Goal: Task Accomplishment & Management: Complete application form

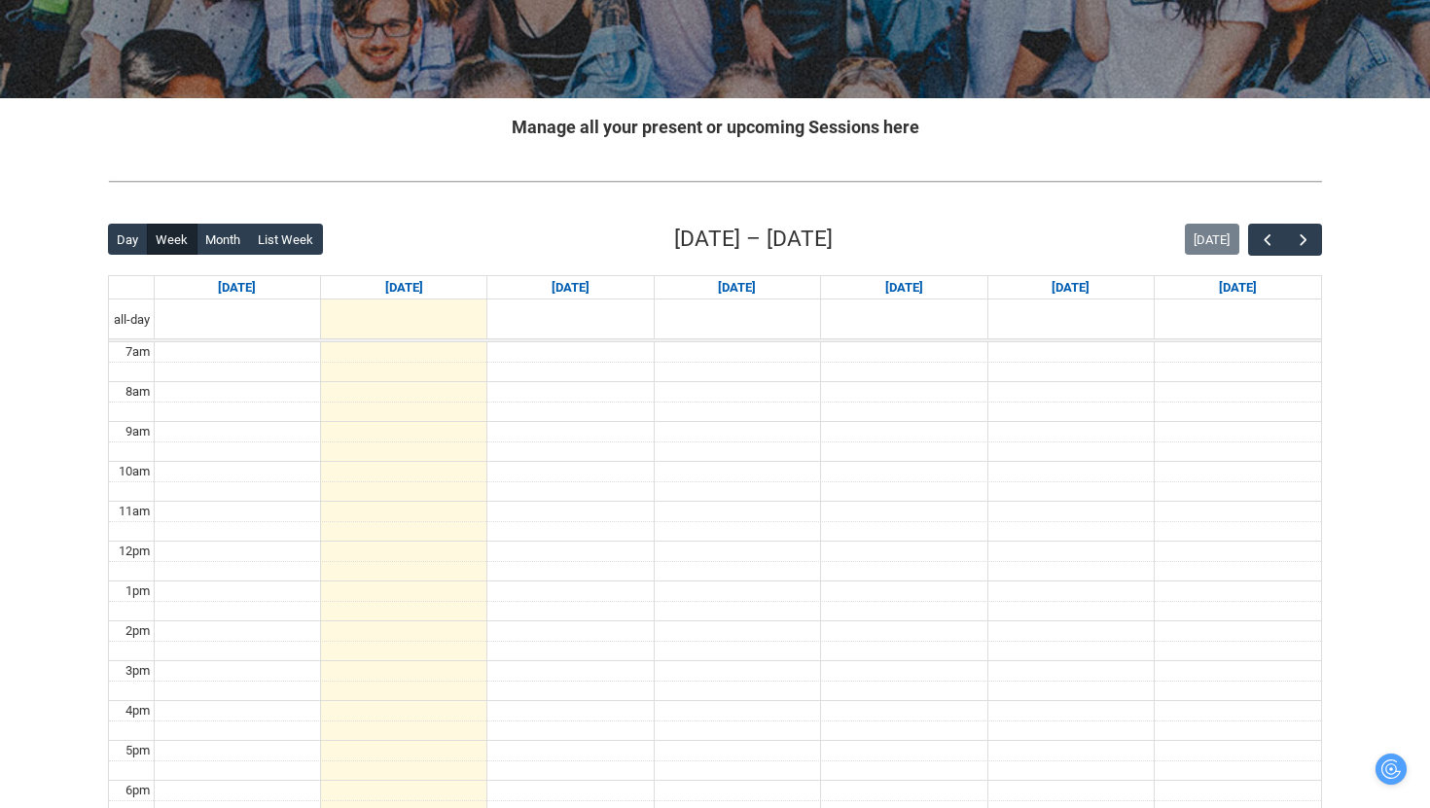
scroll to position [329, 0]
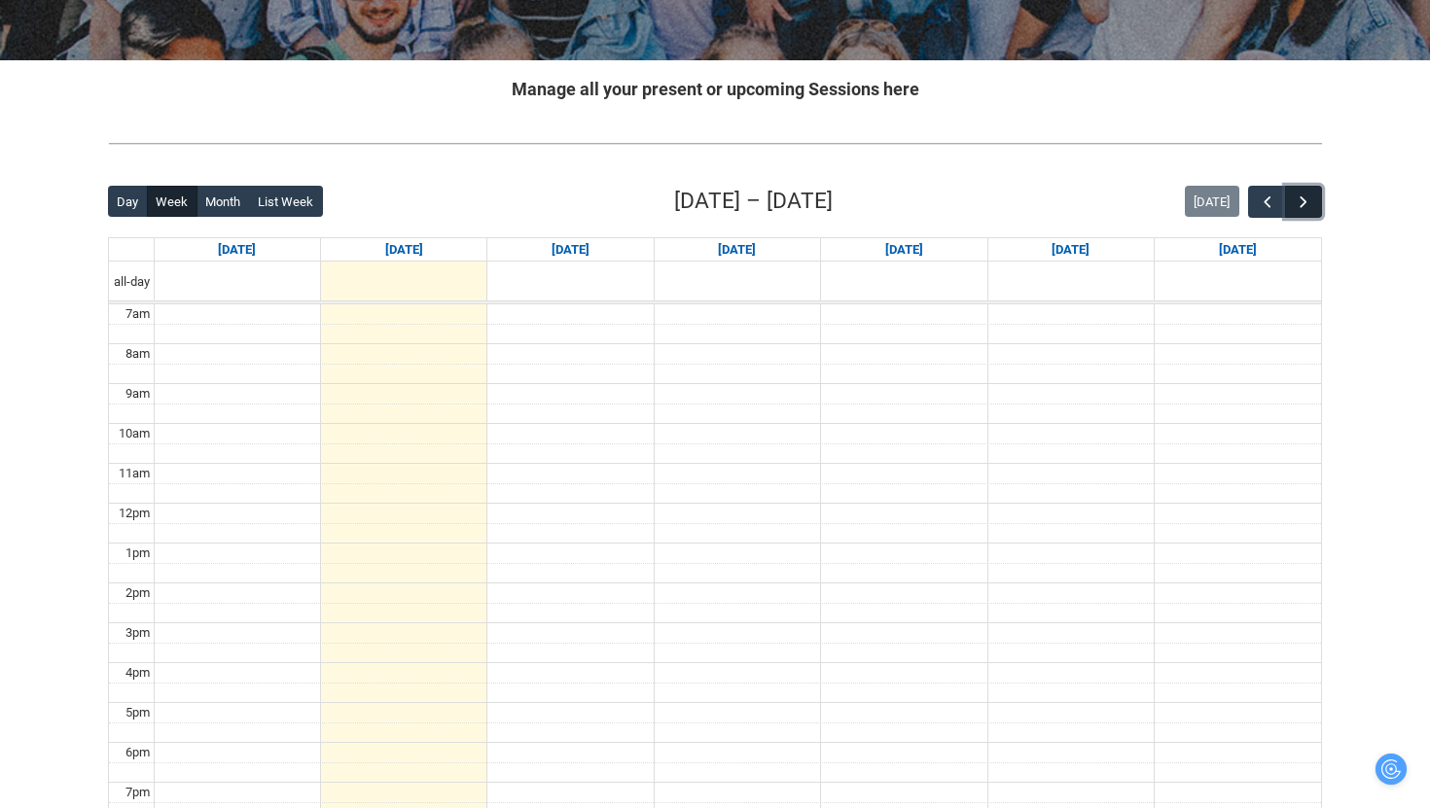
click at [1295, 200] on span "button" at bounding box center [1303, 202] width 19 height 19
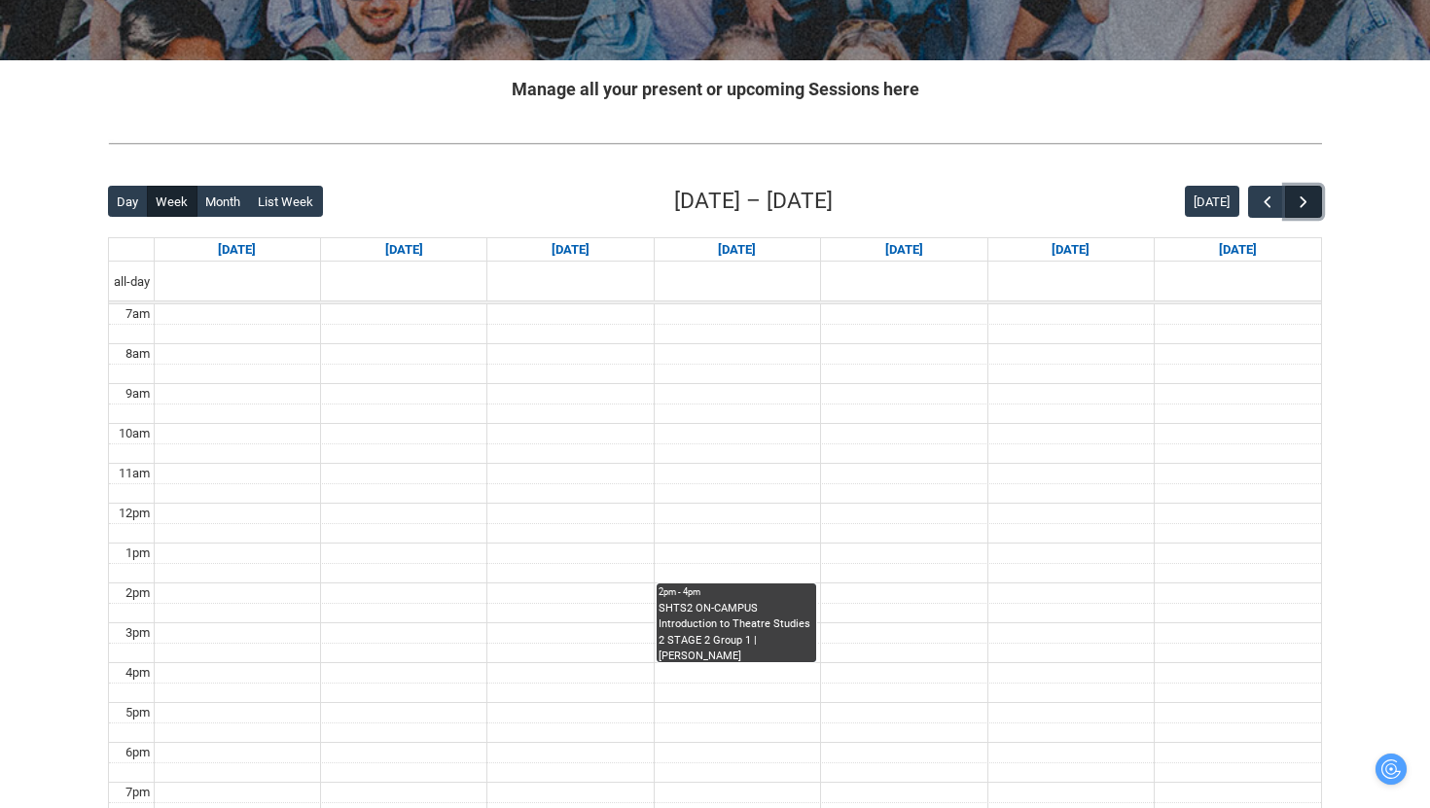
click at [1295, 200] on span "button" at bounding box center [1303, 202] width 19 height 19
click at [1296, 202] on span "button" at bounding box center [1303, 202] width 19 height 19
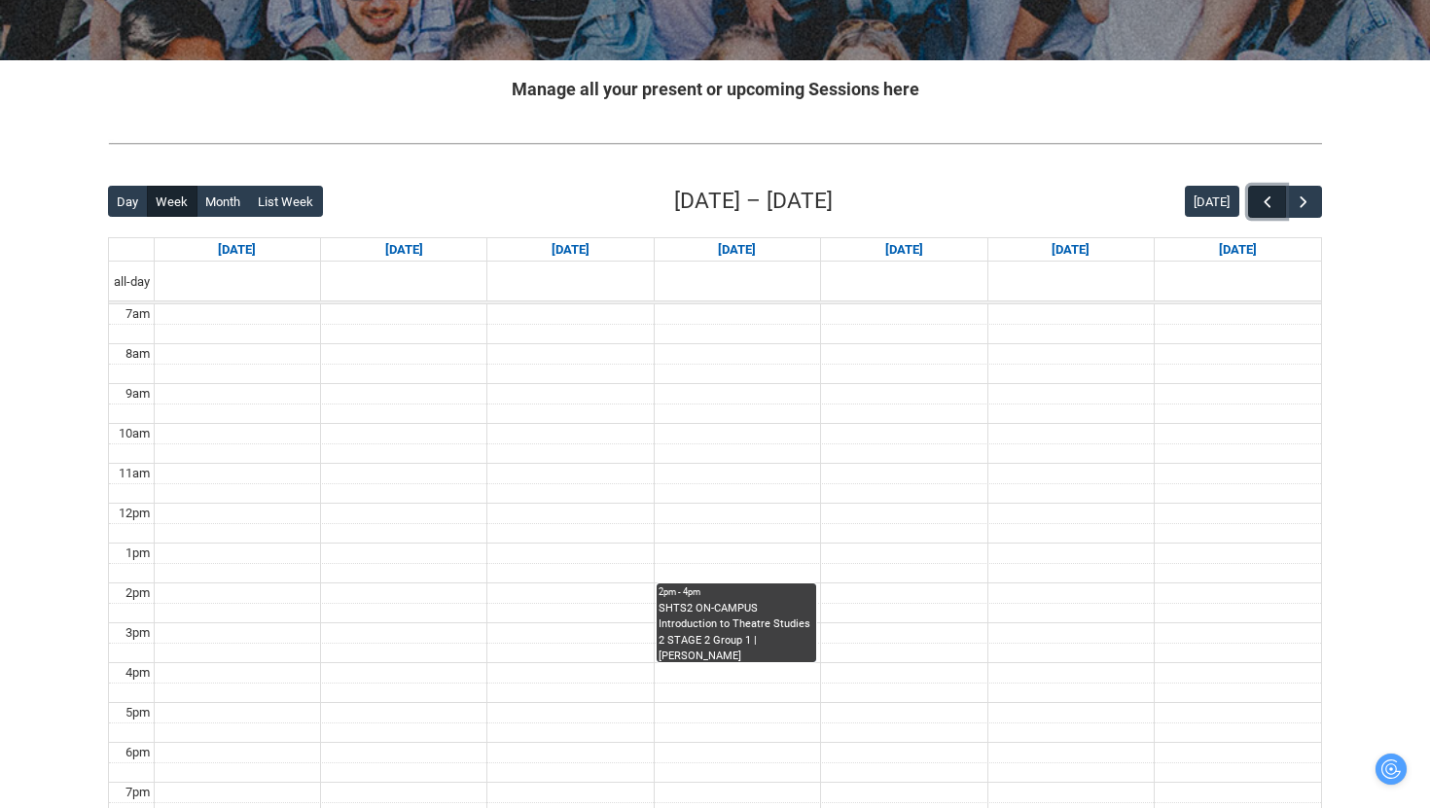
click at [1271, 201] on span "button" at bounding box center [1267, 202] width 19 height 19
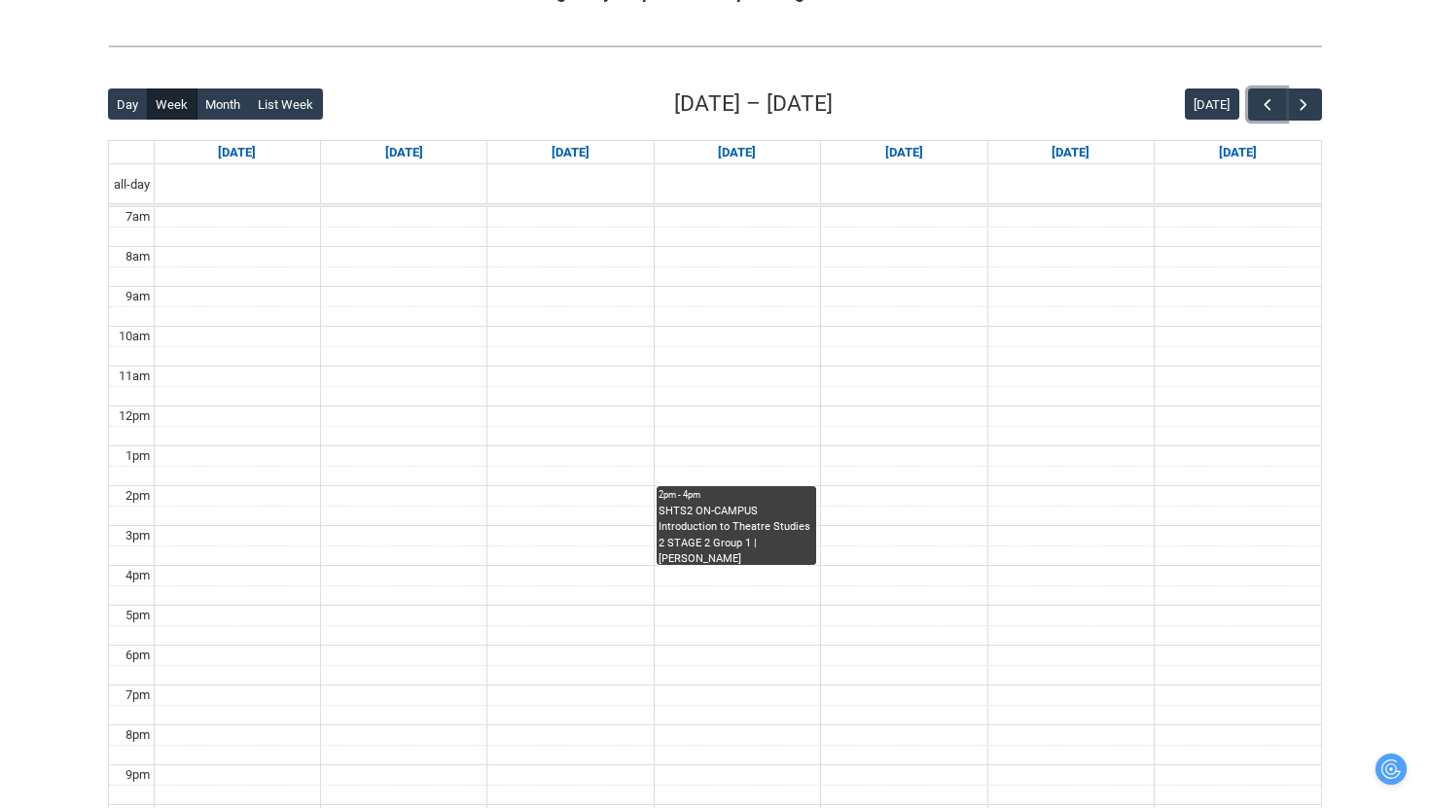
scroll to position [433, 0]
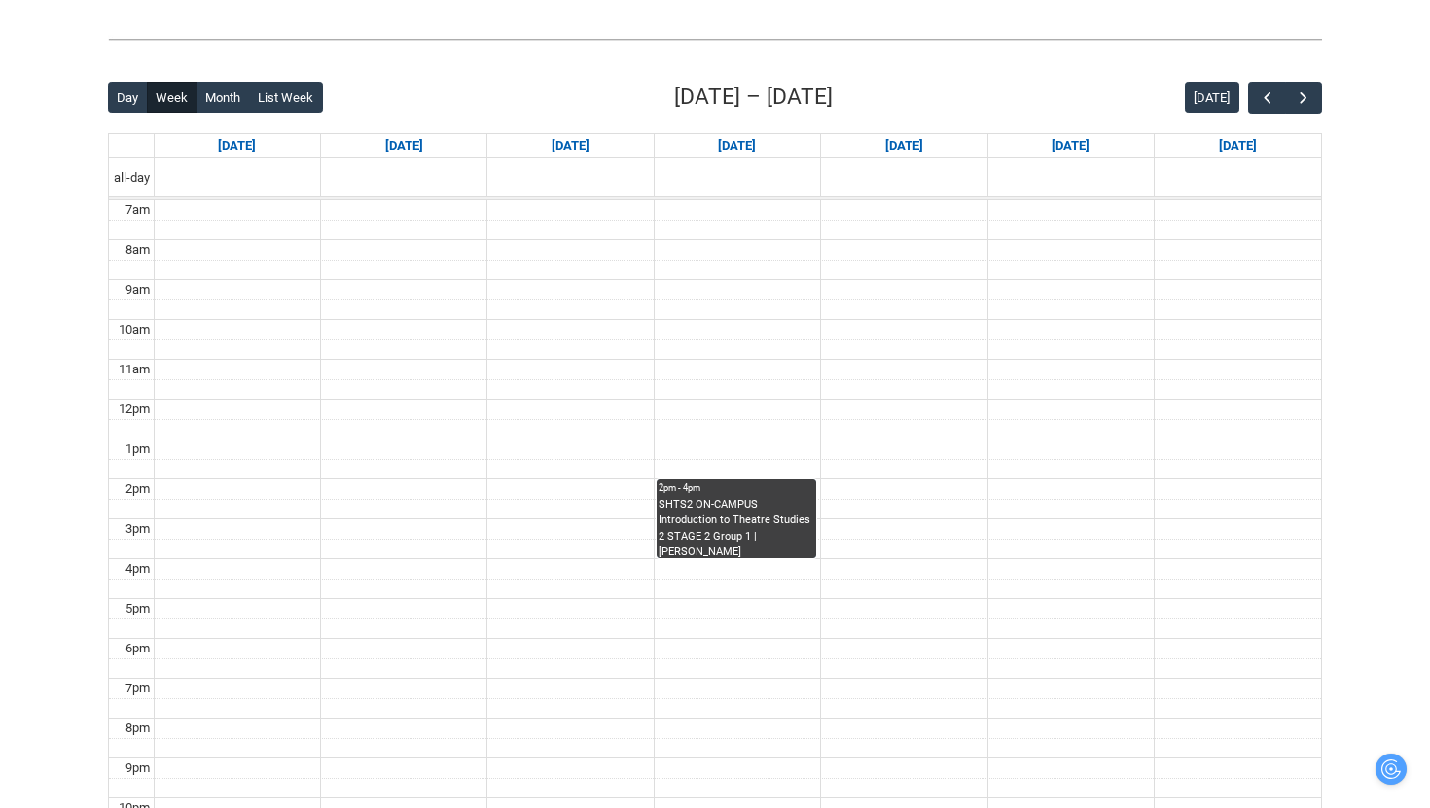
click at [1364, 84] on div "Skip to Main Content Collarts Education Community Home New Enrolment Applicatio…" at bounding box center [715, 291] width 1430 height 1449
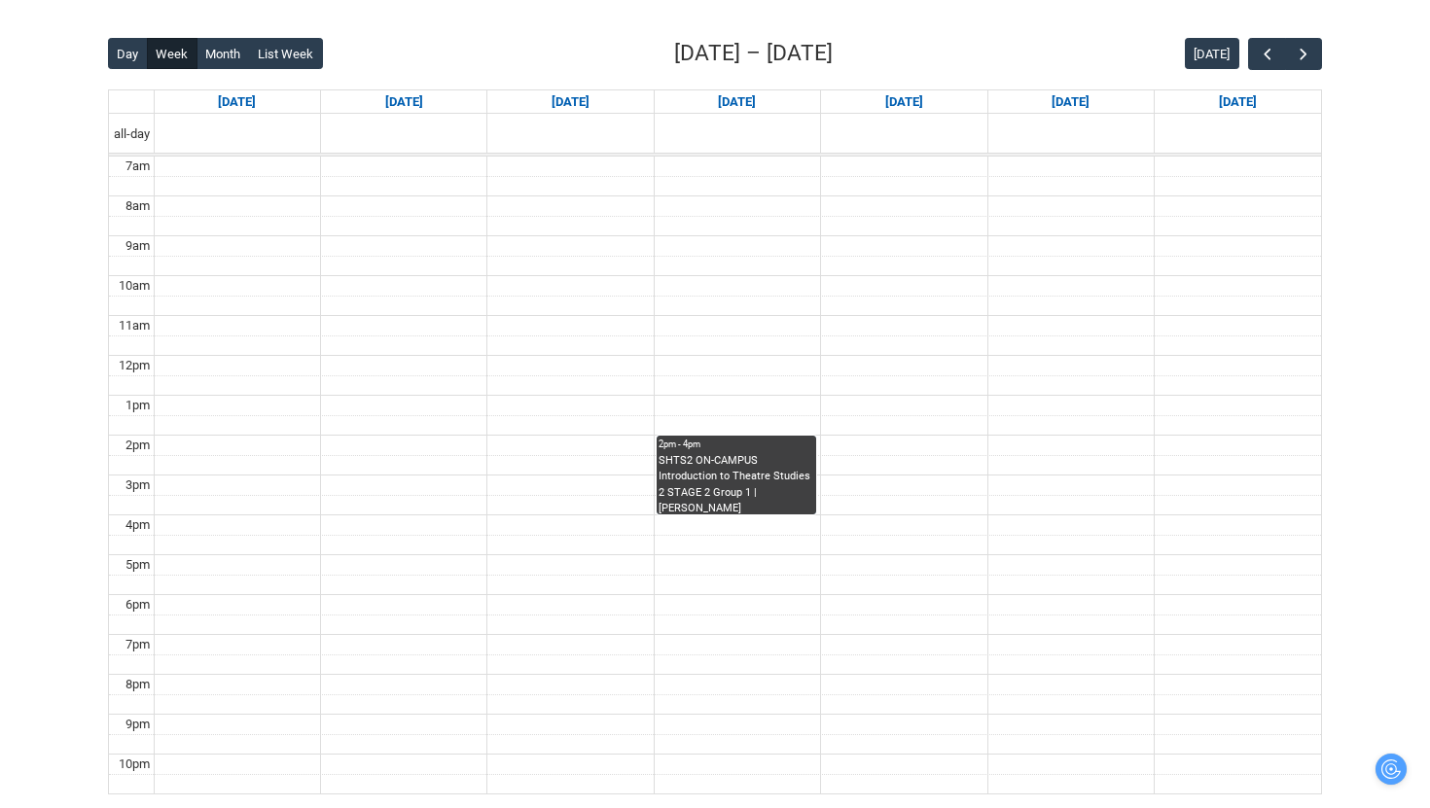
scroll to position [476, 0]
click at [1306, 61] on span "button" at bounding box center [1303, 55] width 19 height 19
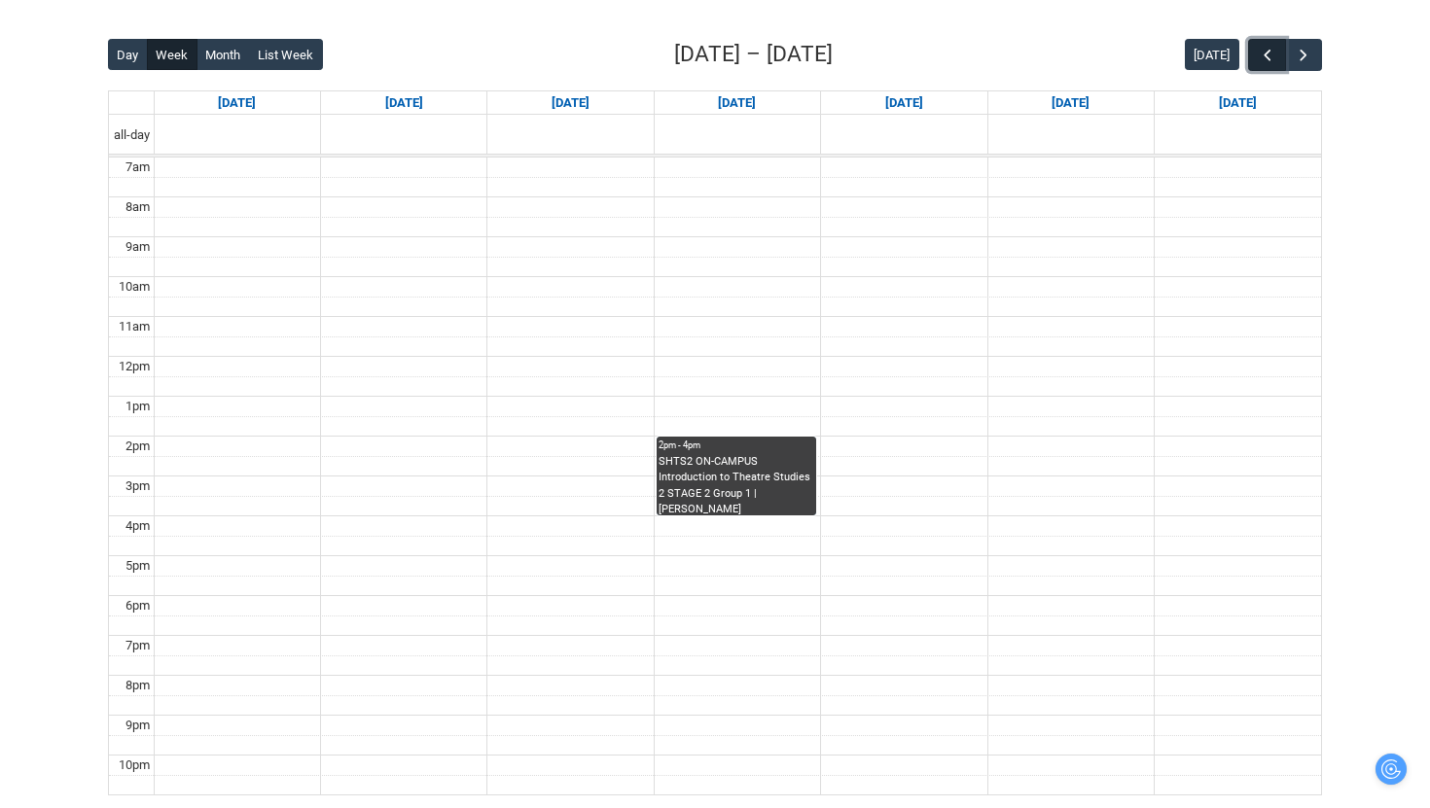
click at [1270, 56] on span "button" at bounding box center [1267, 55] width 19 height 19
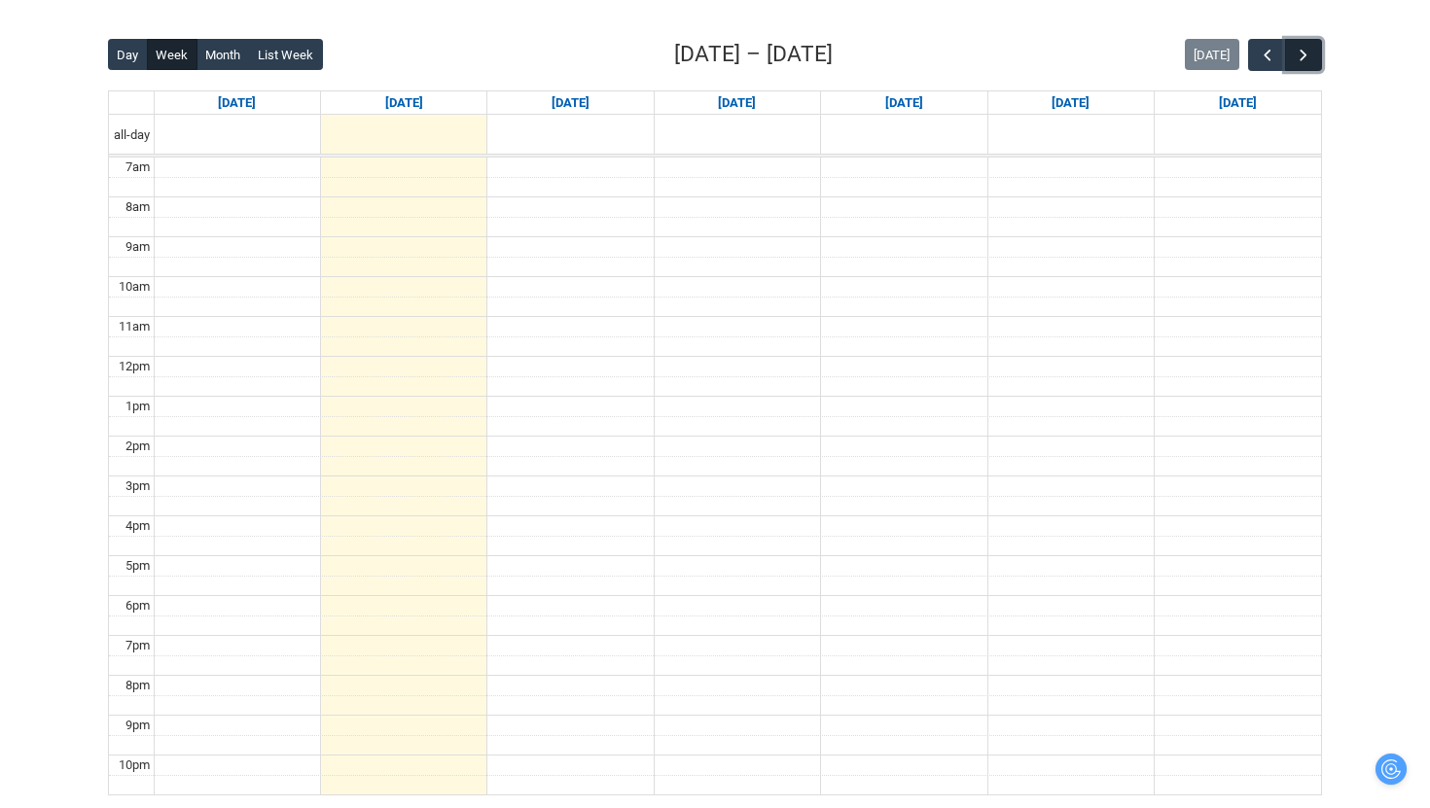
click at [1306, 56] on span "button" at bounding box center [1303, 55] width 19 height 19
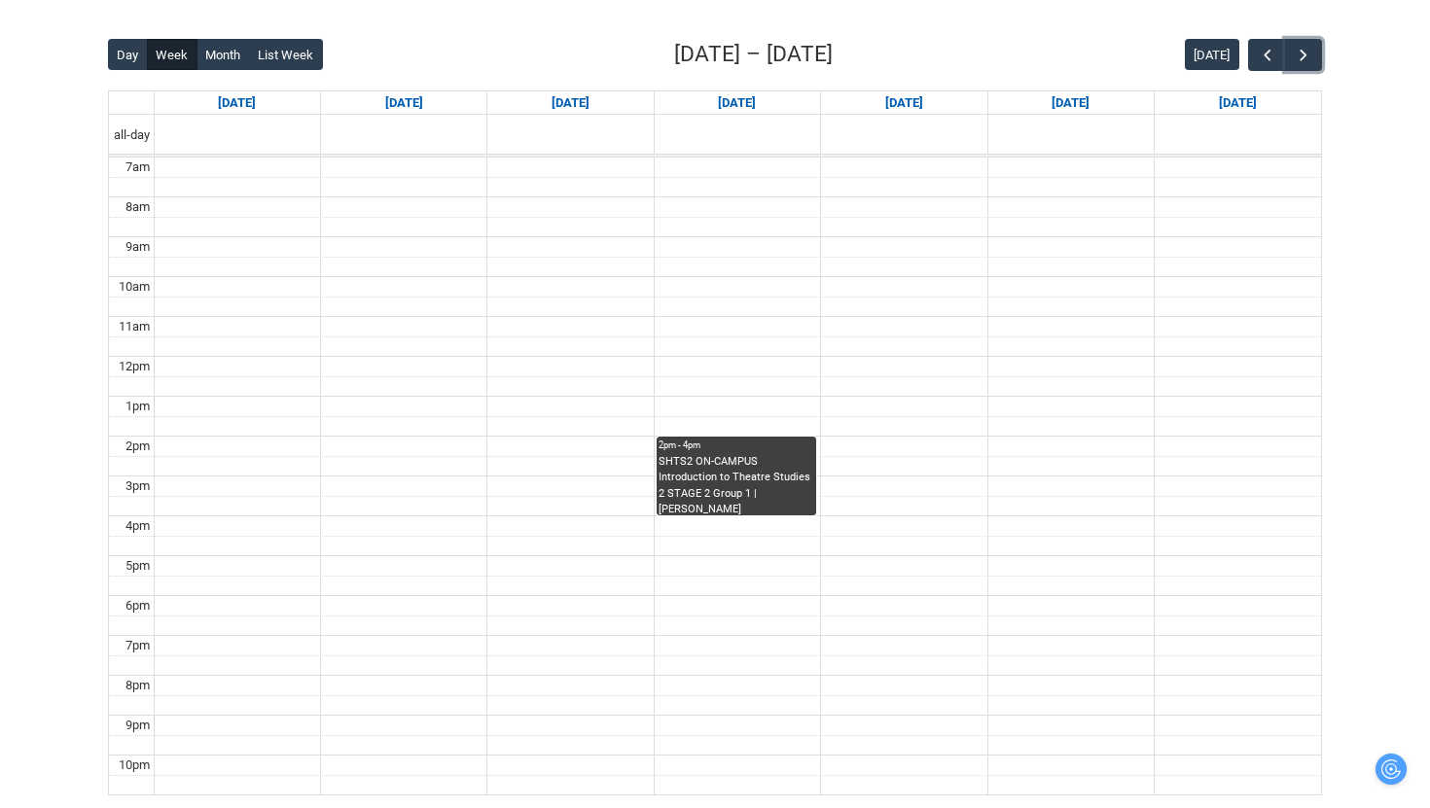
click at [741, 498] on div "SHTS2 ON-CAMPUS Introduction to Theatre Studies 2 STAGE 2 Group 1 | [PERSON_NAM…" at bounding box center [736, 484] width 156 height 61
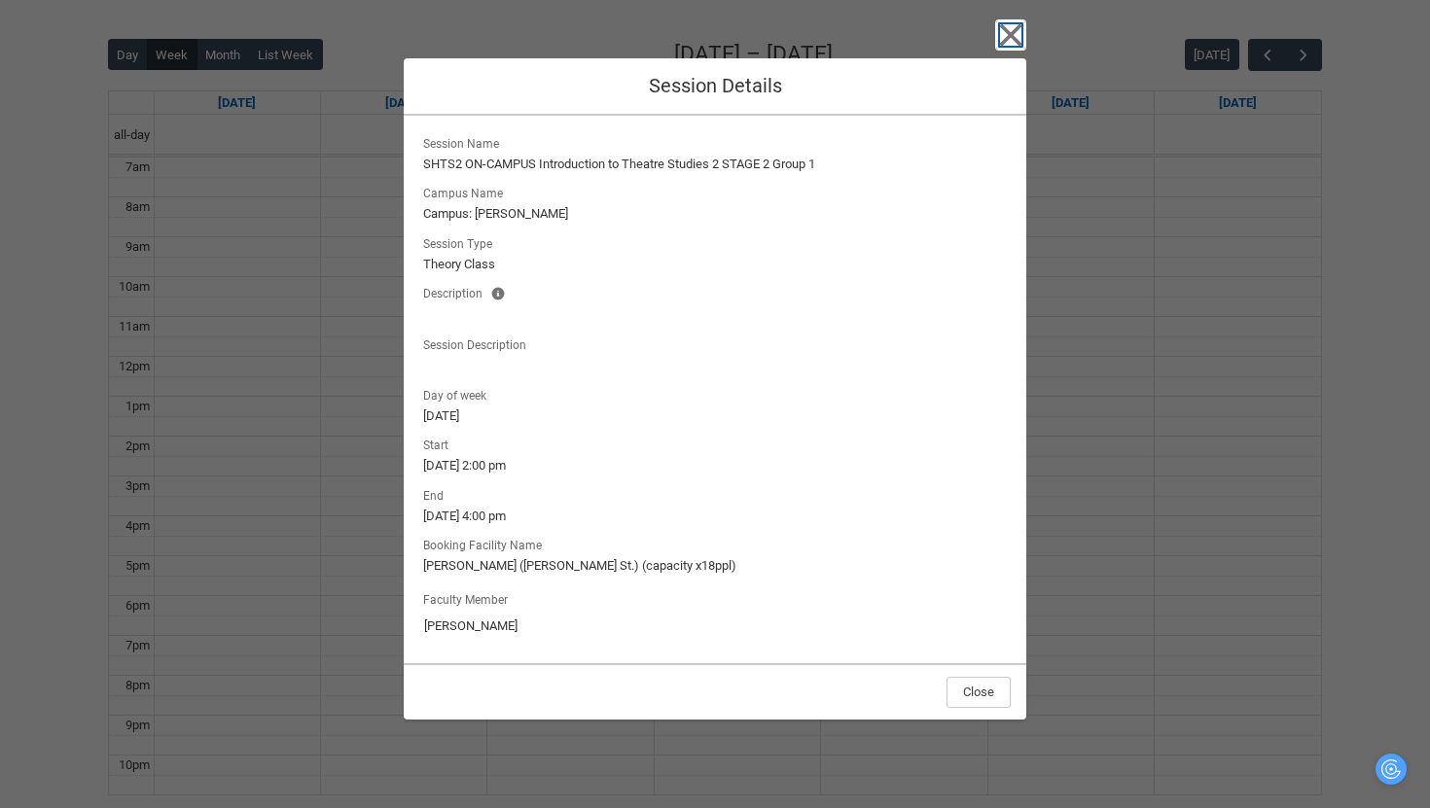
click at [1014, 43] on icon "button" at bounding box center [1010, 34] width 31 height 31
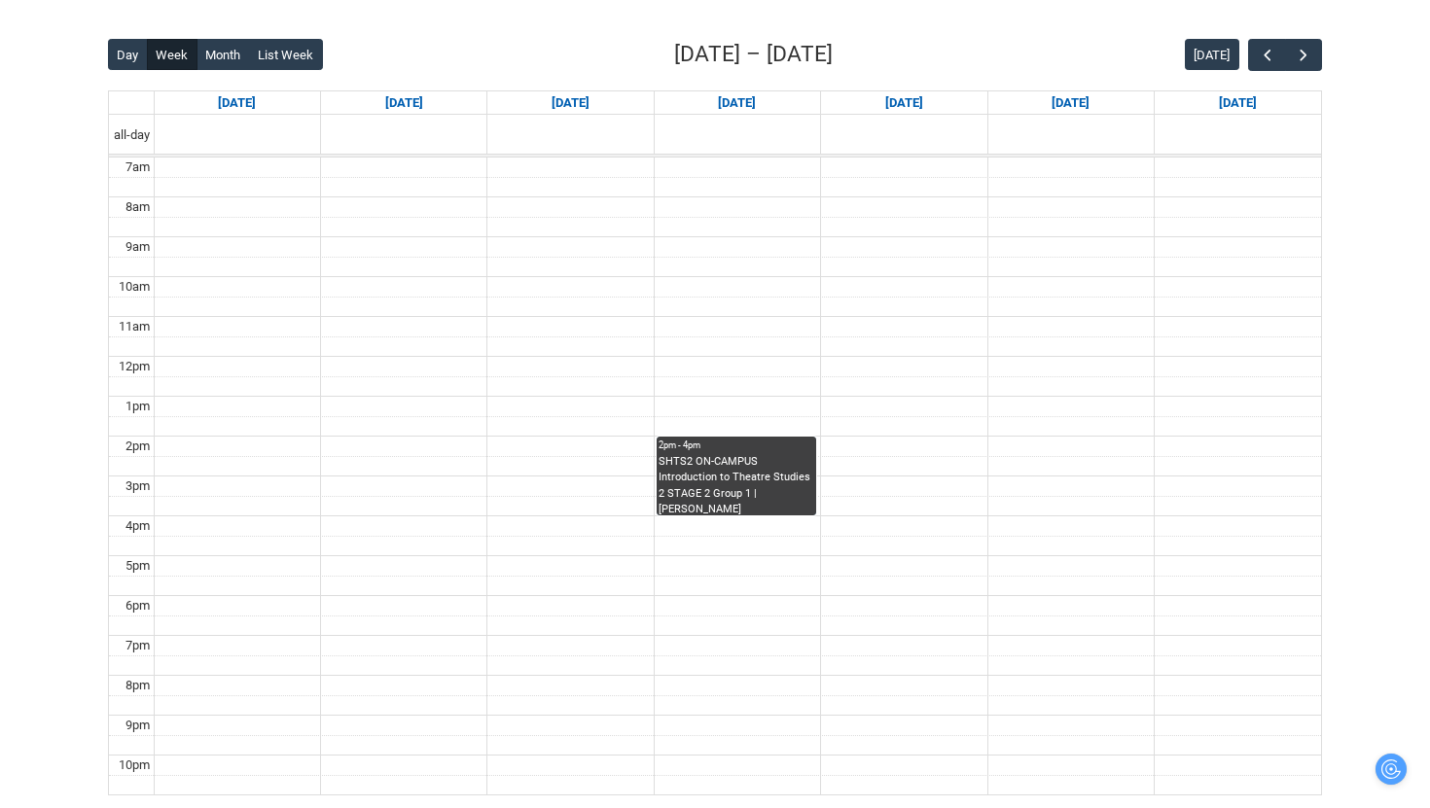
click at [734, 493] on div "SHTS2 ON-CAMPUS Introduction to Theatre Studies 2 STAGE 2 Group 1 | [PERSON_NAM…" at bounding box center [736, 484] width 156 height 61
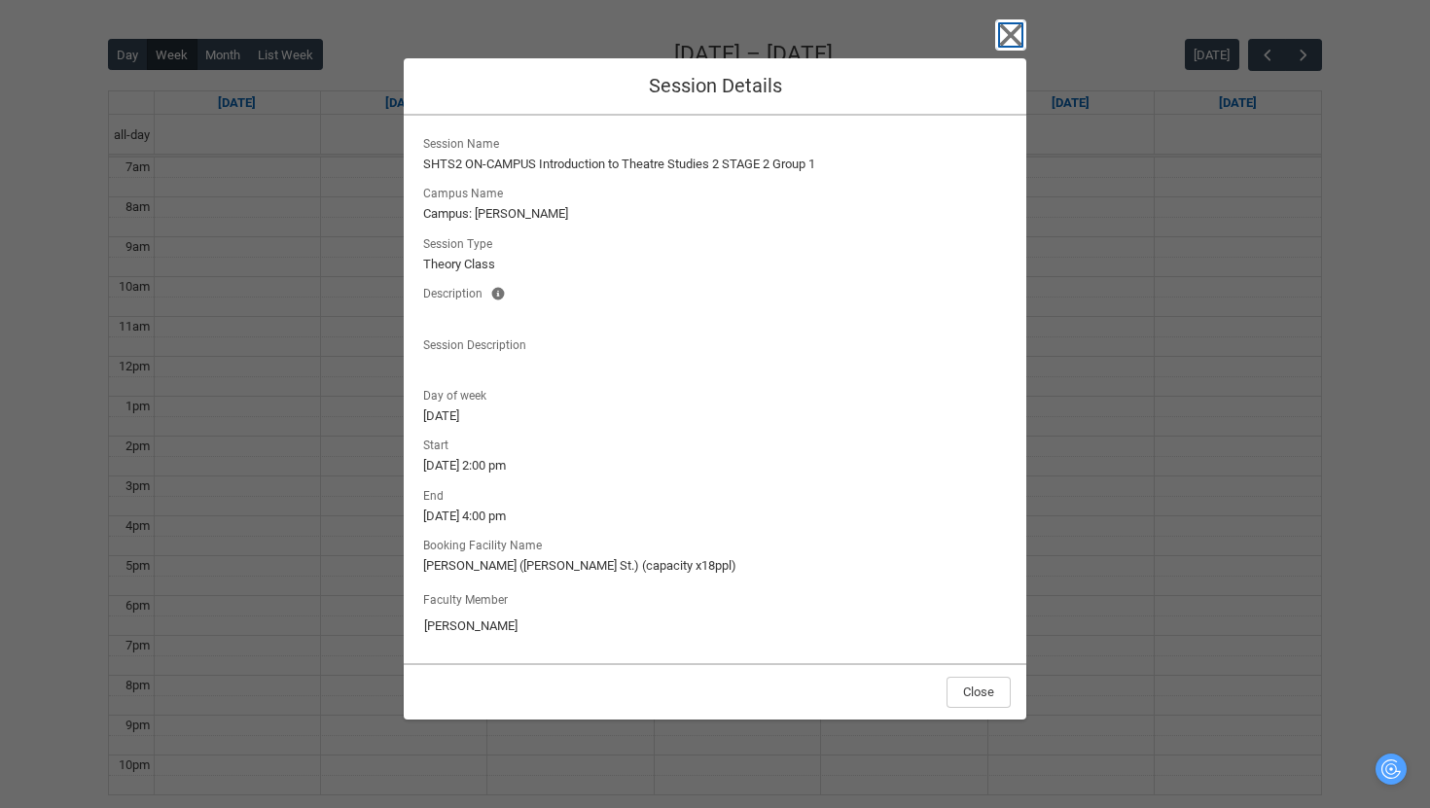
click at [1019, 48] on icon "button" at bounding box center [1010, 34] width 31 height 31
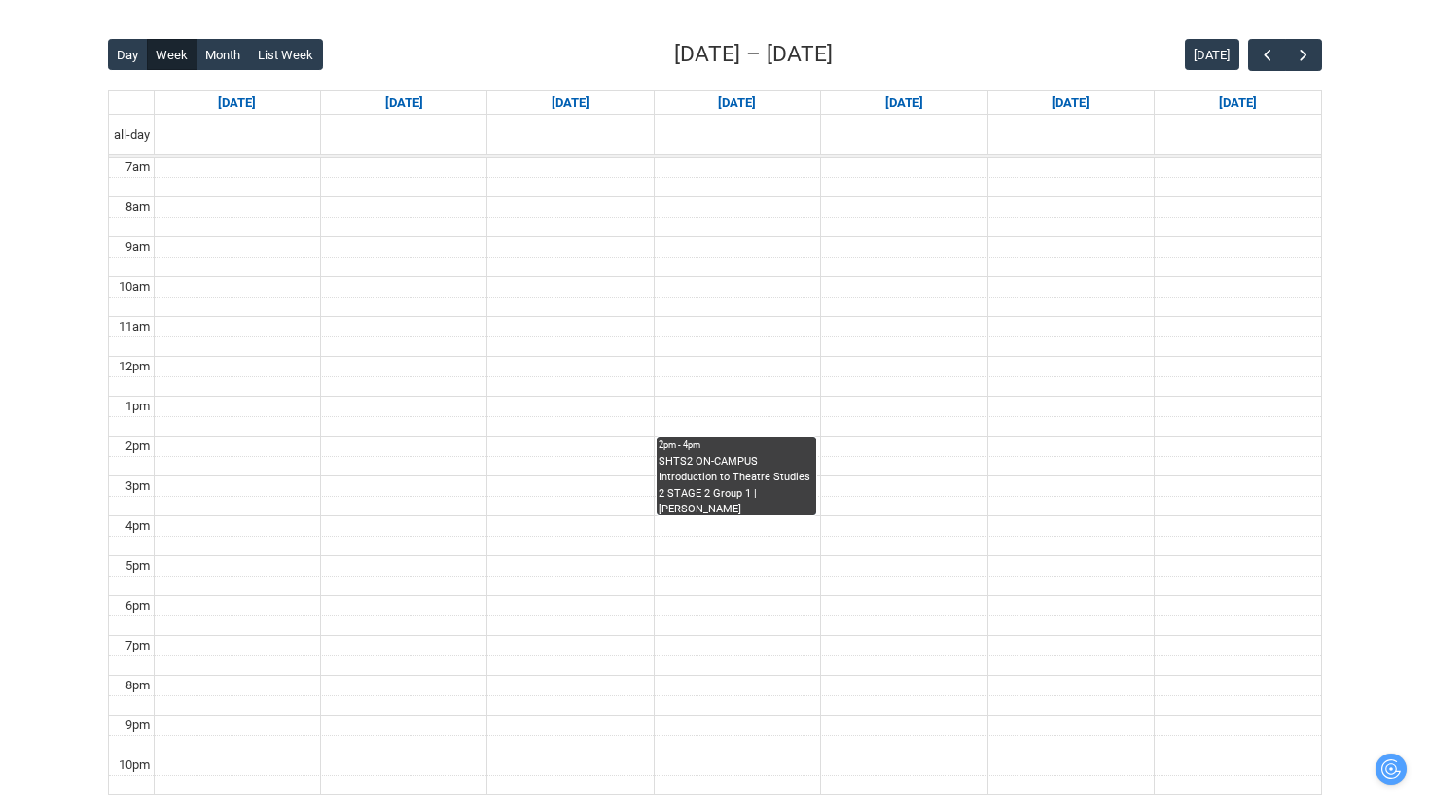
click at [781, 488] on div "SHTS2 ON-CAMPUS Introduction to Theatre Studies 2 STAGE 2 Group 1 | [PERSON_NAM…" at bounding box center [736, 484] width 156 height 61
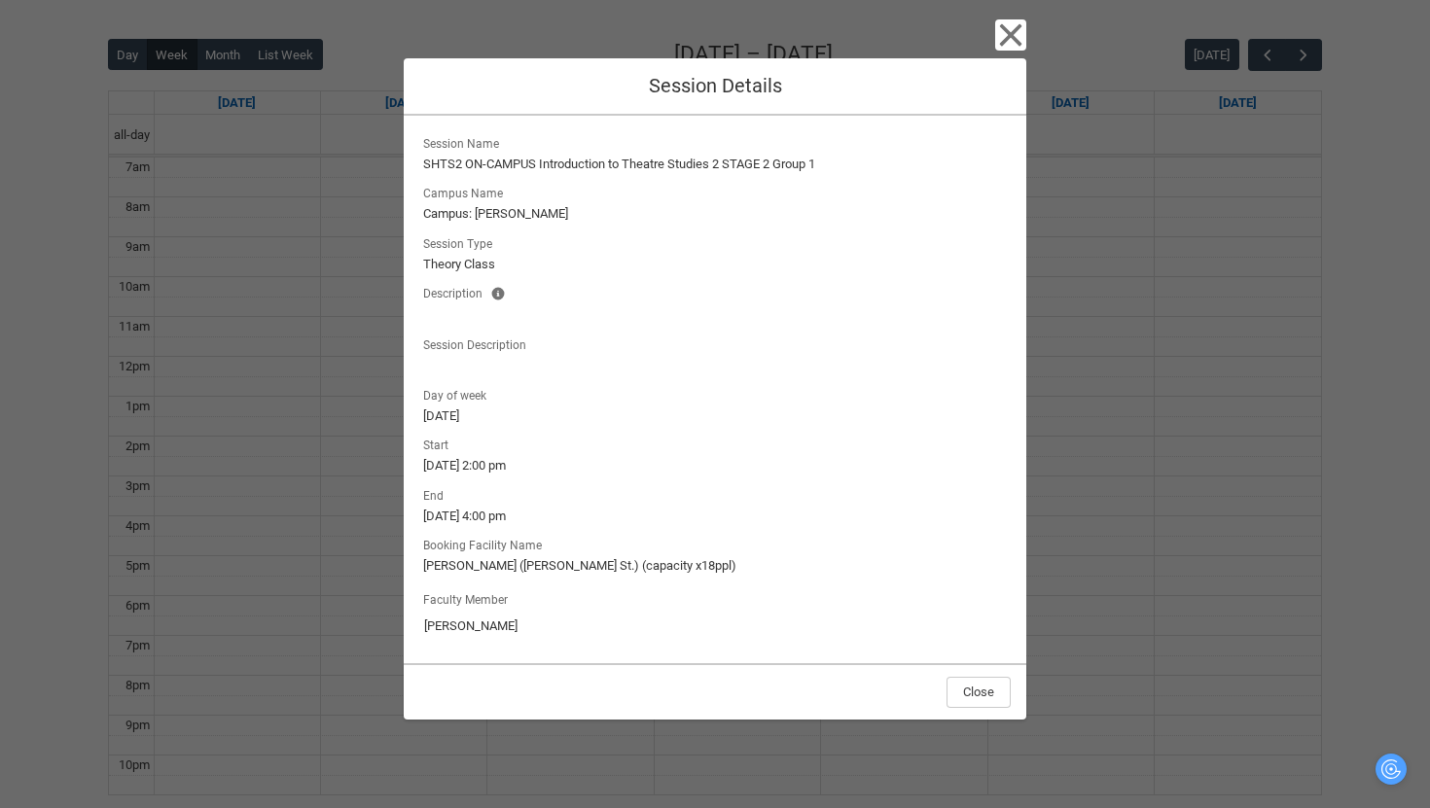
click at [1007, 49] on icon "button" at bounding box center [1010, 34] width 31 height 31
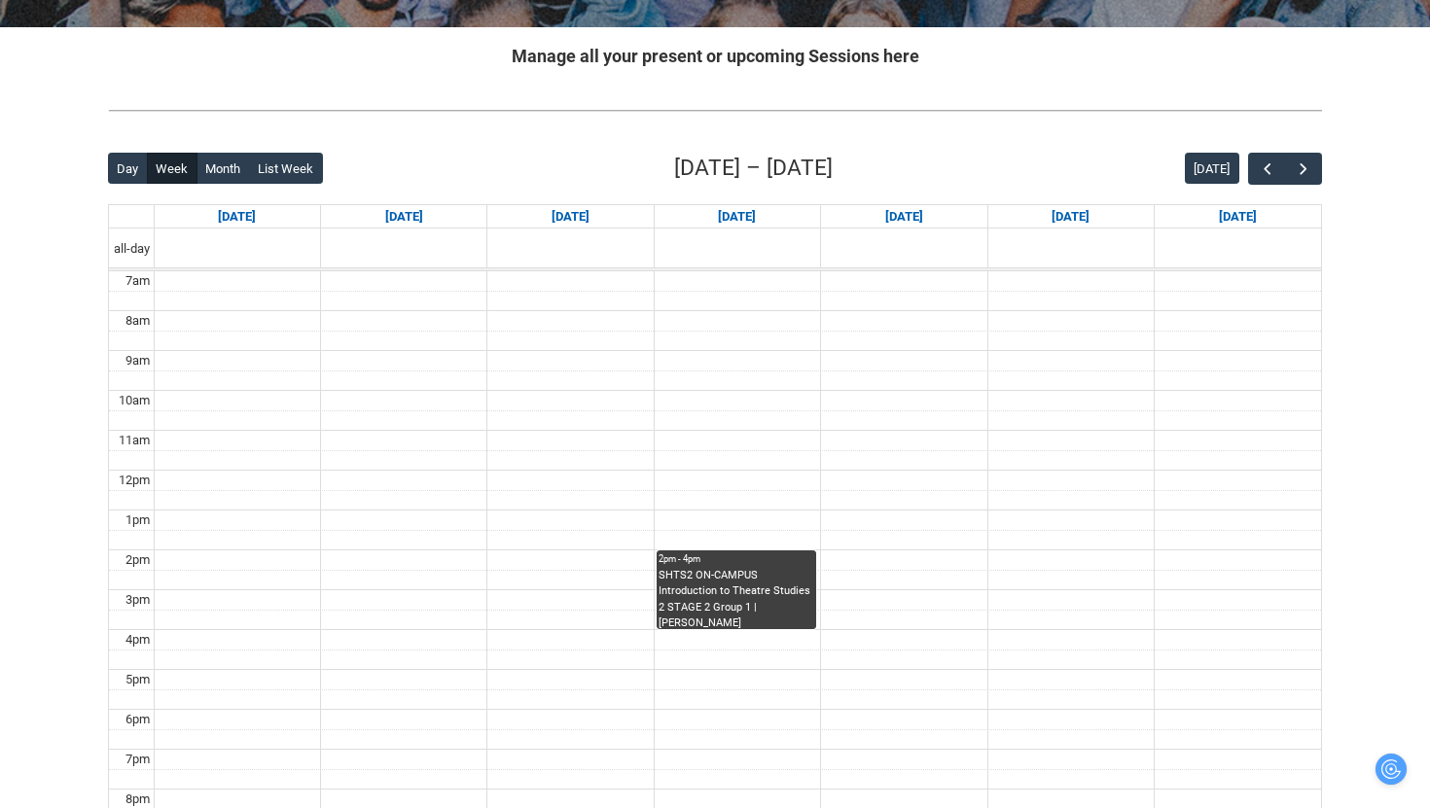
scroll to position [0, 0]
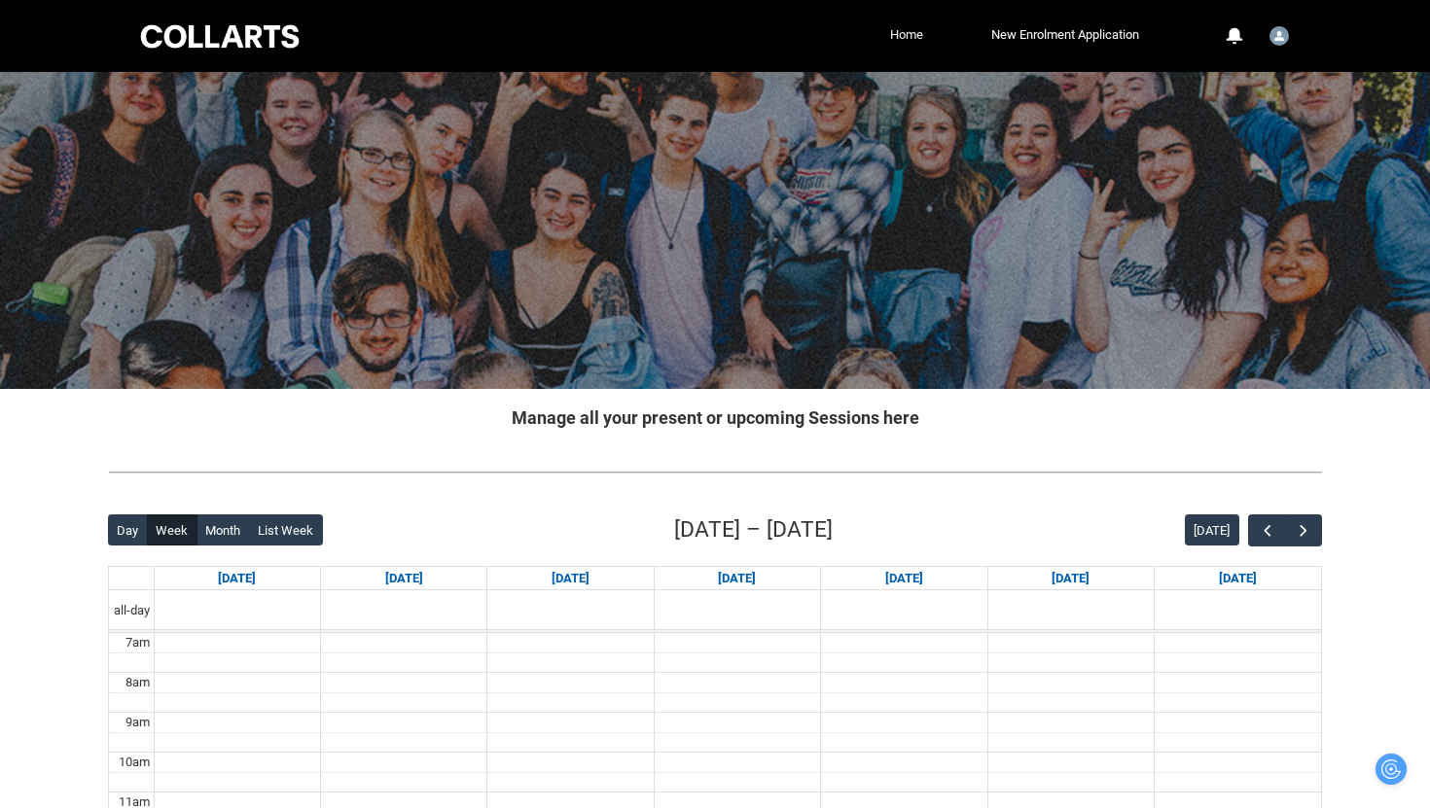
click at [908, 31] on link "Home" at bounding box center [906, 34] width 43 height 29
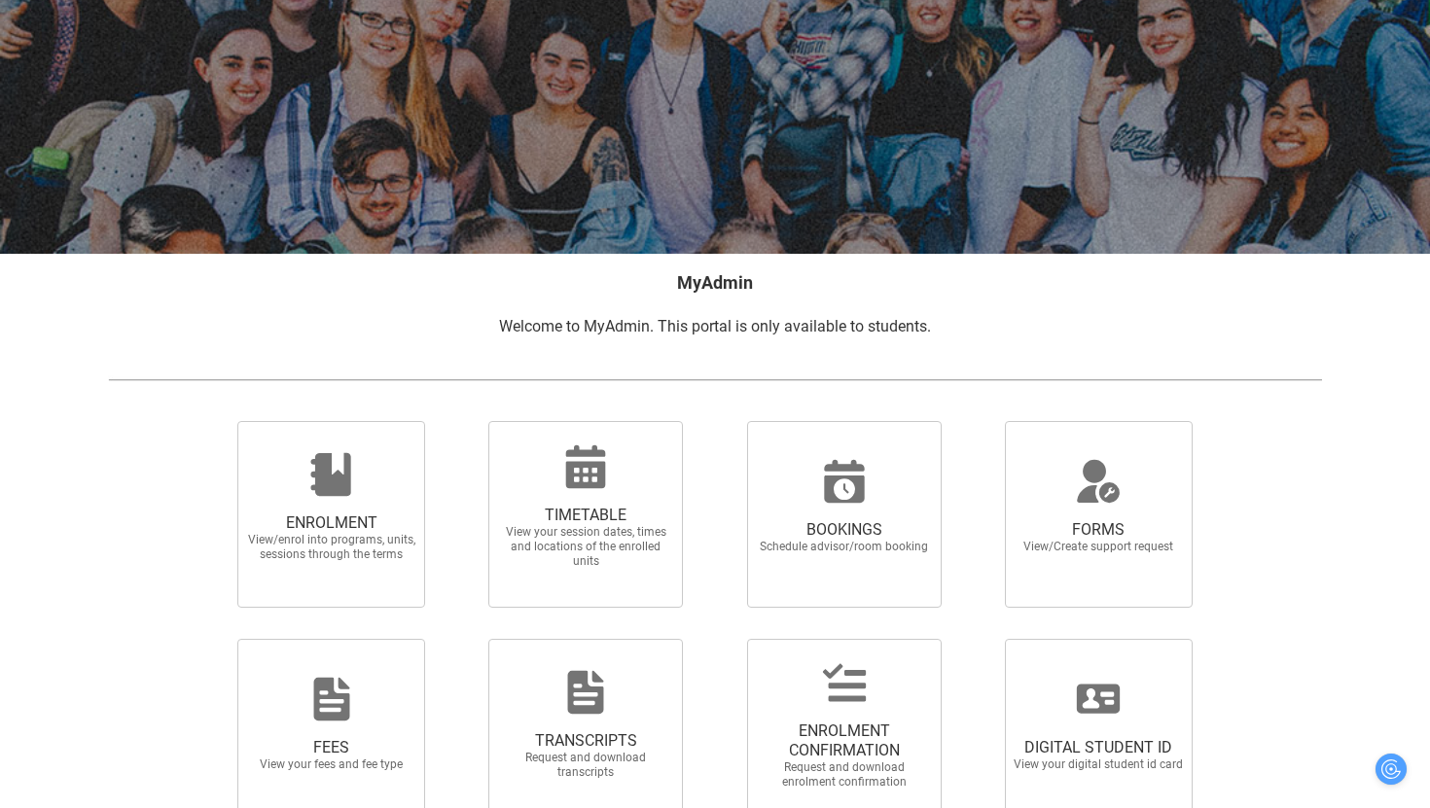
scroll to position [247, 0]
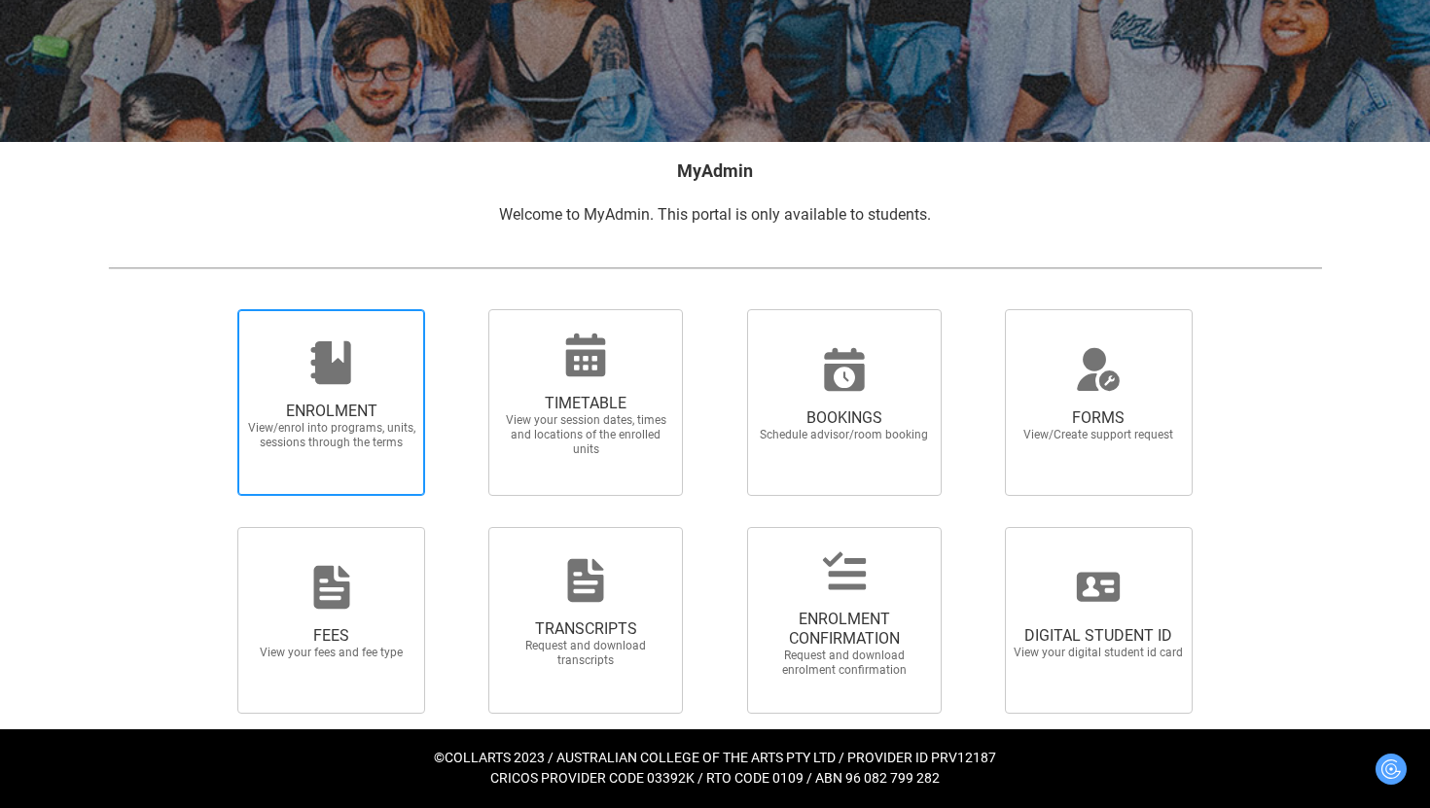
click at [320, 398] on span "ENROLMENT View/enrol into programs, units, sessions through the terms" at bounding box center [331, 426] width 187 height 80
click at [214, 309] on input "ENROLMENT View/enrol into programs, units, sessions through the terms" at bounding box center [213, 308] width 1 height 1
radio input "true"
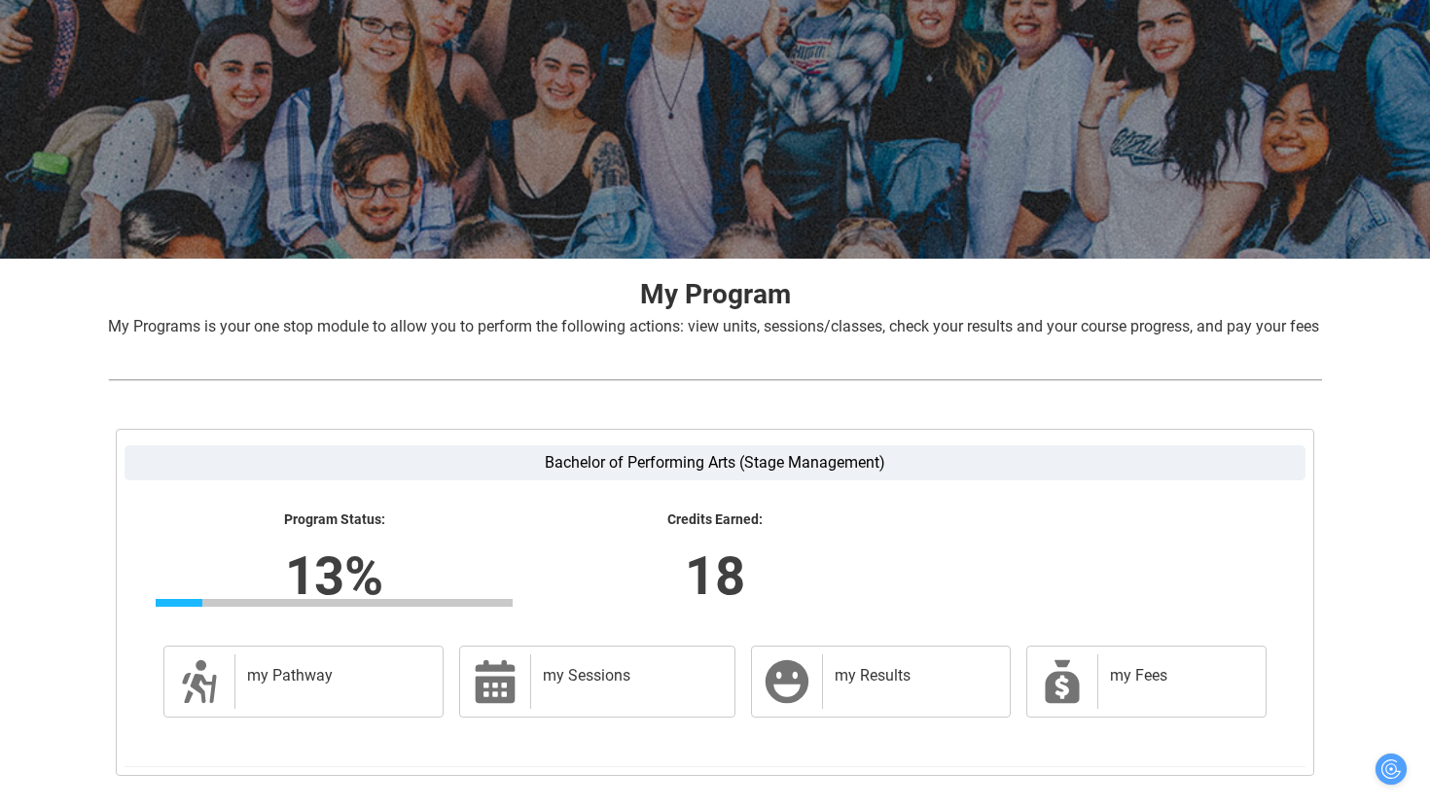
scroll to position [275, 0]
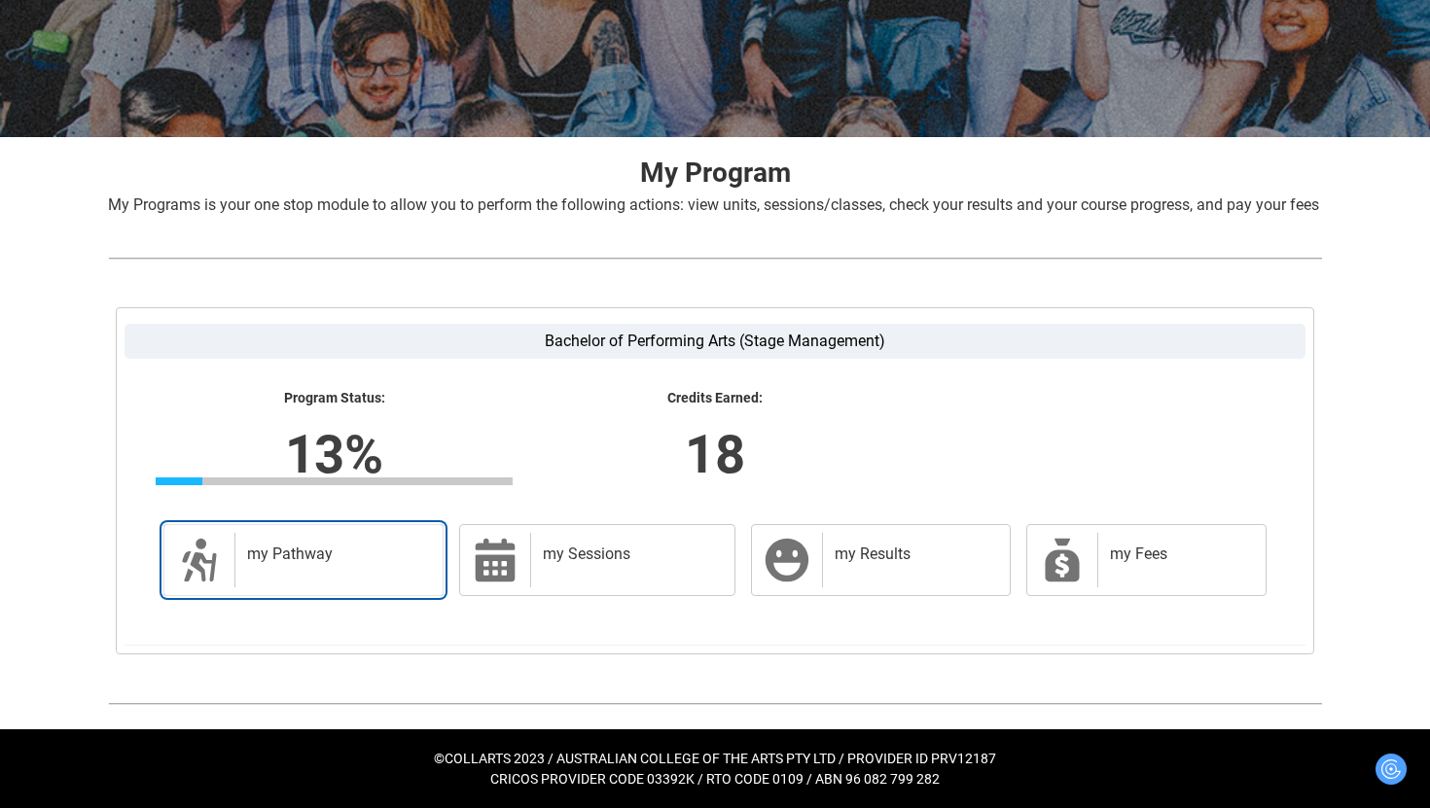
click at [359, 565] on div "my Pathway" at bounding box center [334, 560] width 200 height 54
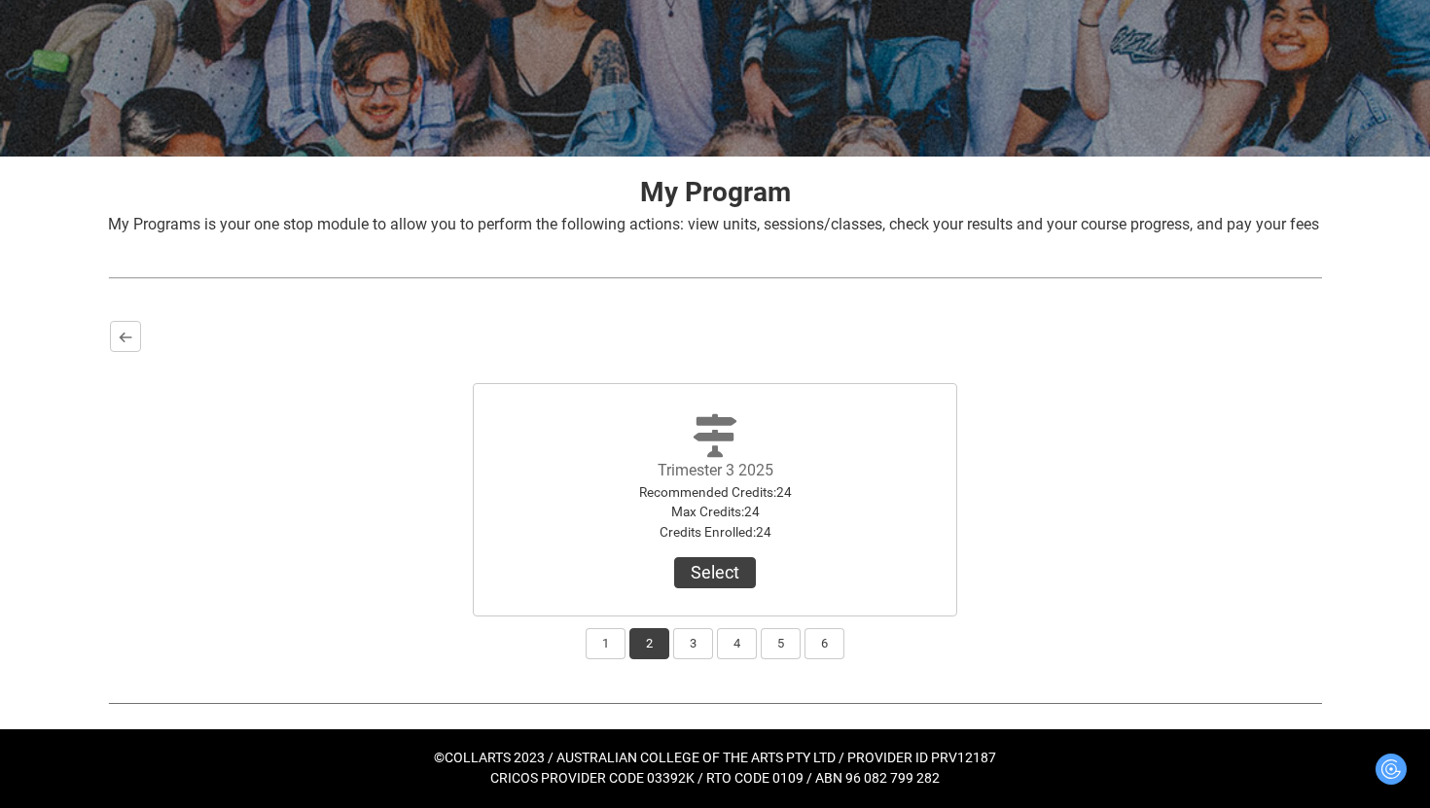
scroll to position [251, 0]
click at [702, 583] on button "Select" at bounding box center [715, 572] width 82 height 31
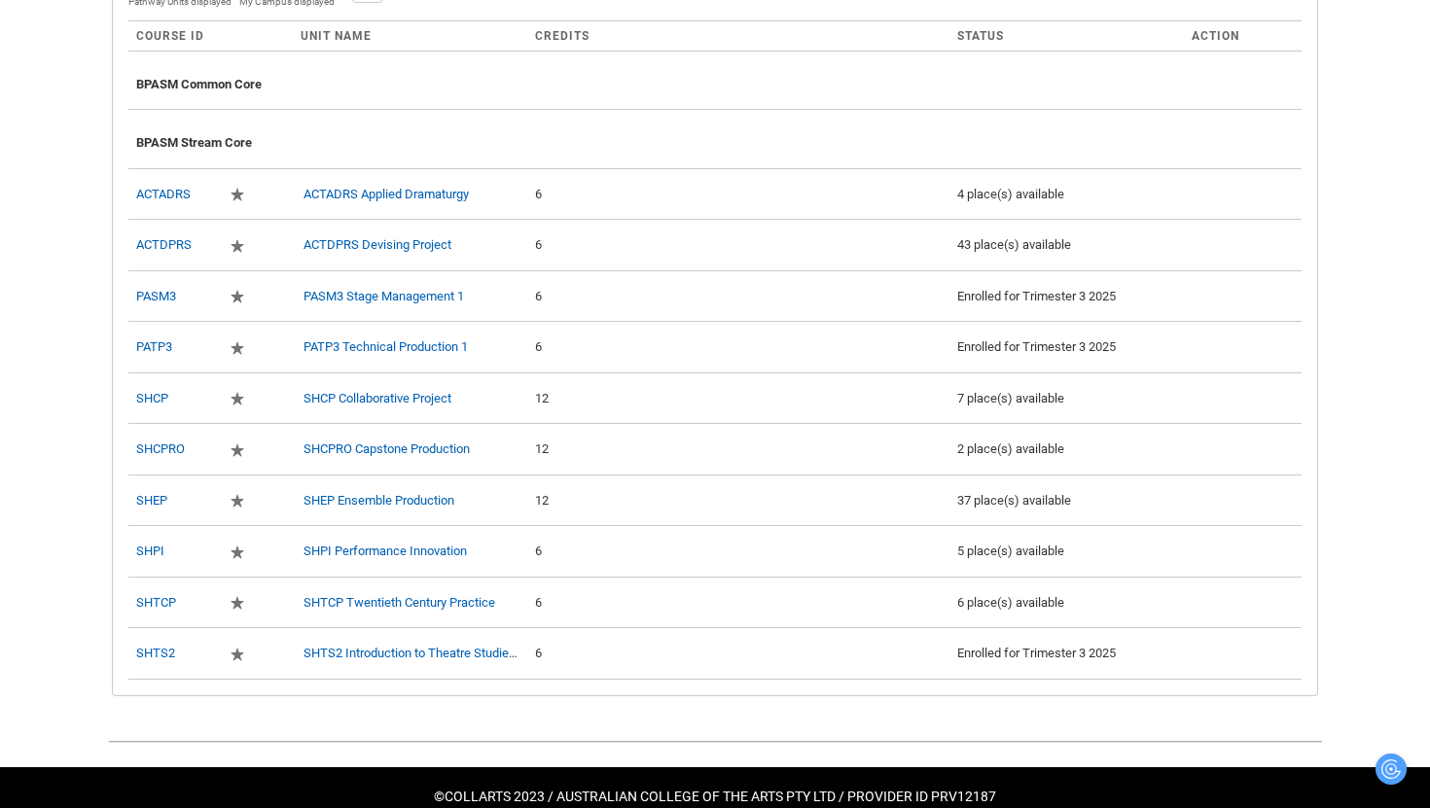
scroll to position [730, 0]
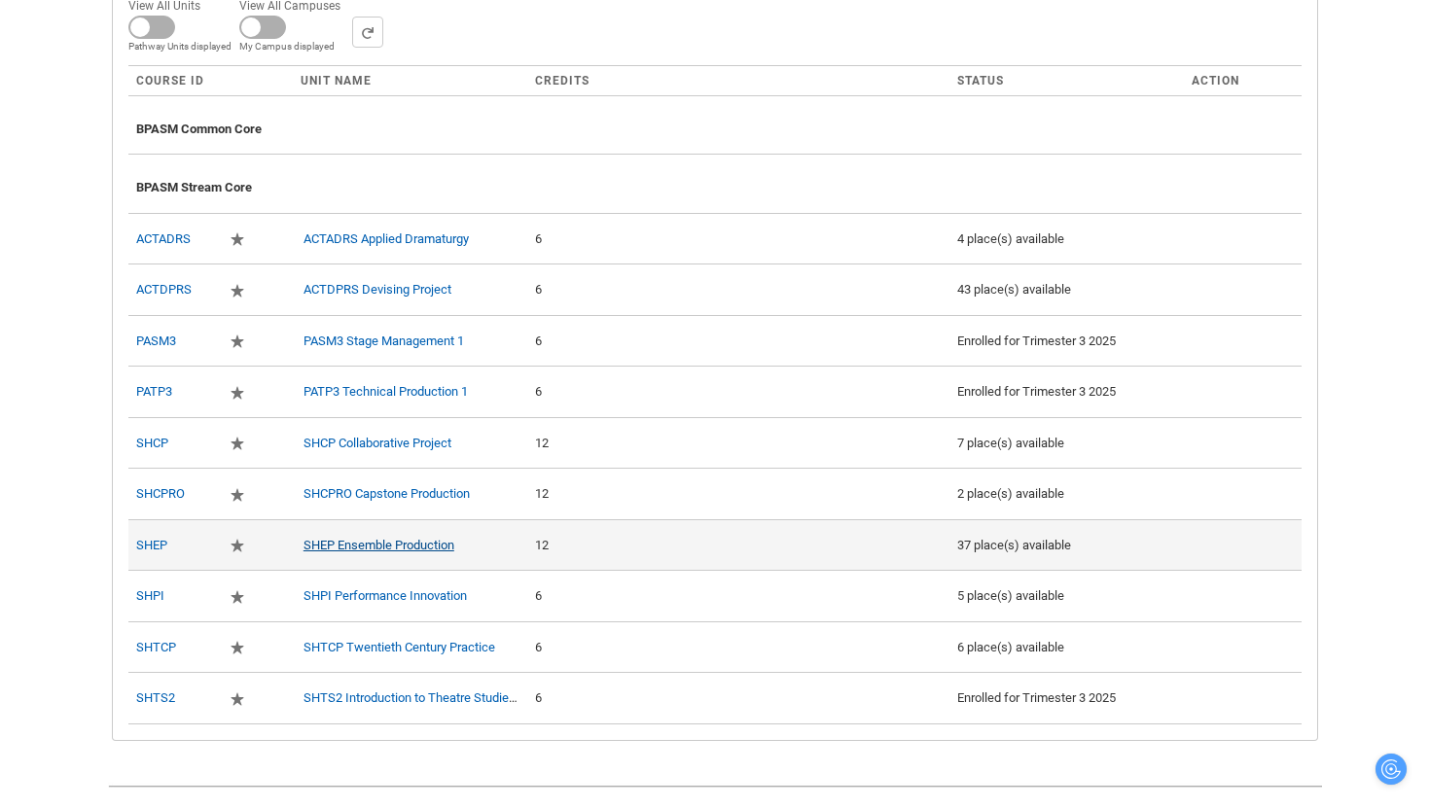
click at [405, 552] on link "SHEP Ensemble Production" at bounding box center [378, 545] width 151 height 15
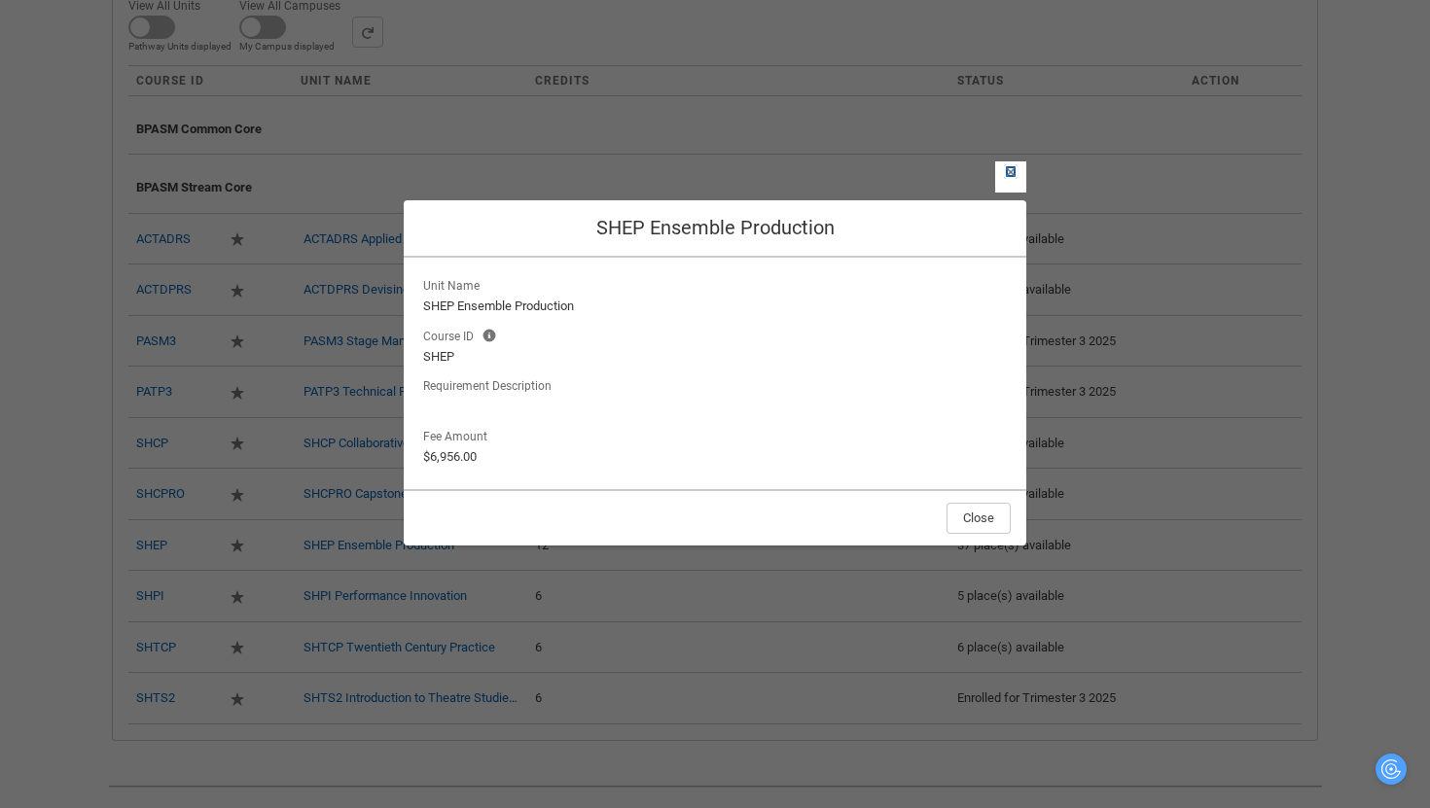
click at [1004, 174] on lightning-primitive-icon "button" at bounding box center [1011, 171] width 14 height 15
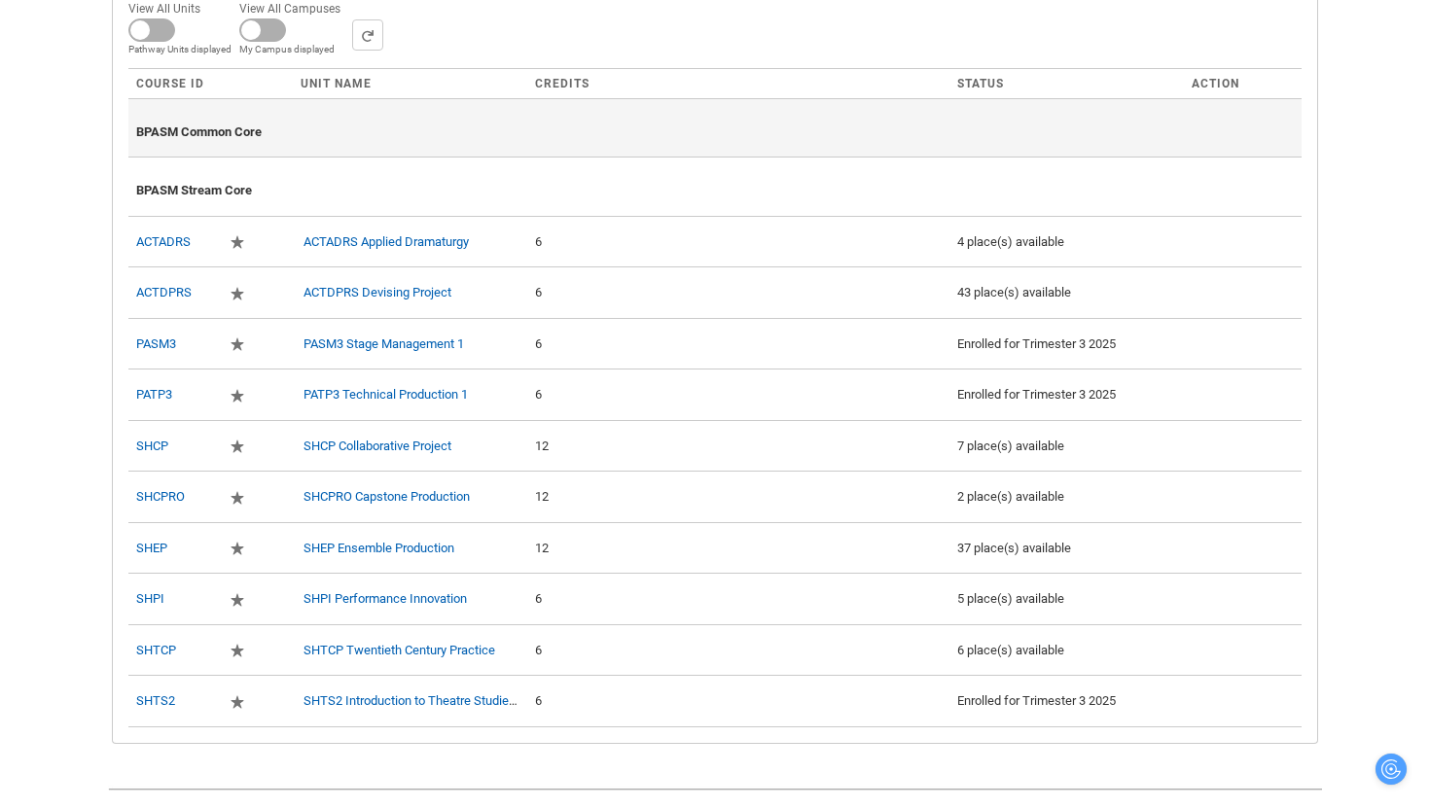
scroll to position [728, 0]
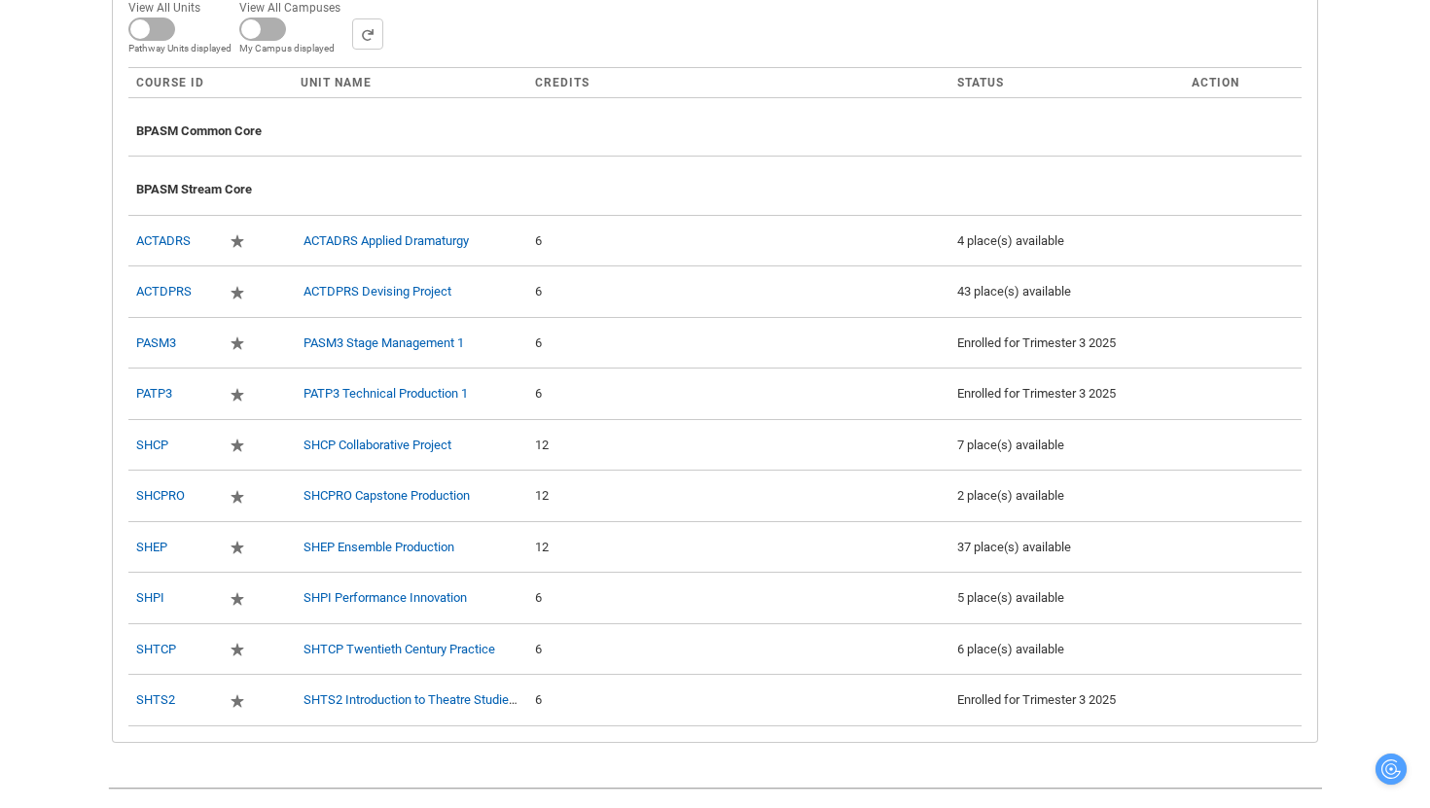
click at [976, 42] on div "View All Units All Units displayed Pathway Units displayed View All Campuses Ca…" at bounding box center [714, 25] width 1173 height 60
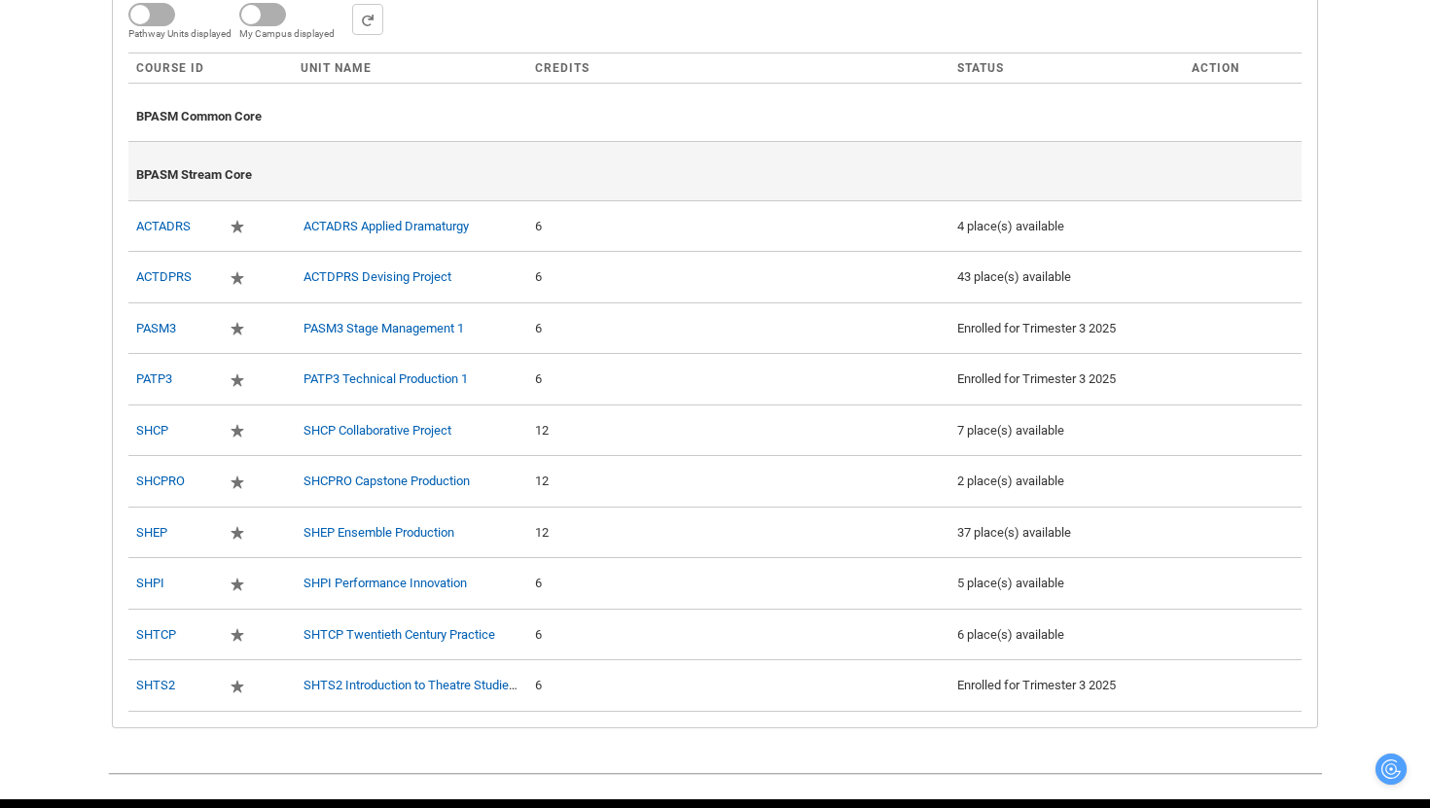
scroll to position [747, 0]
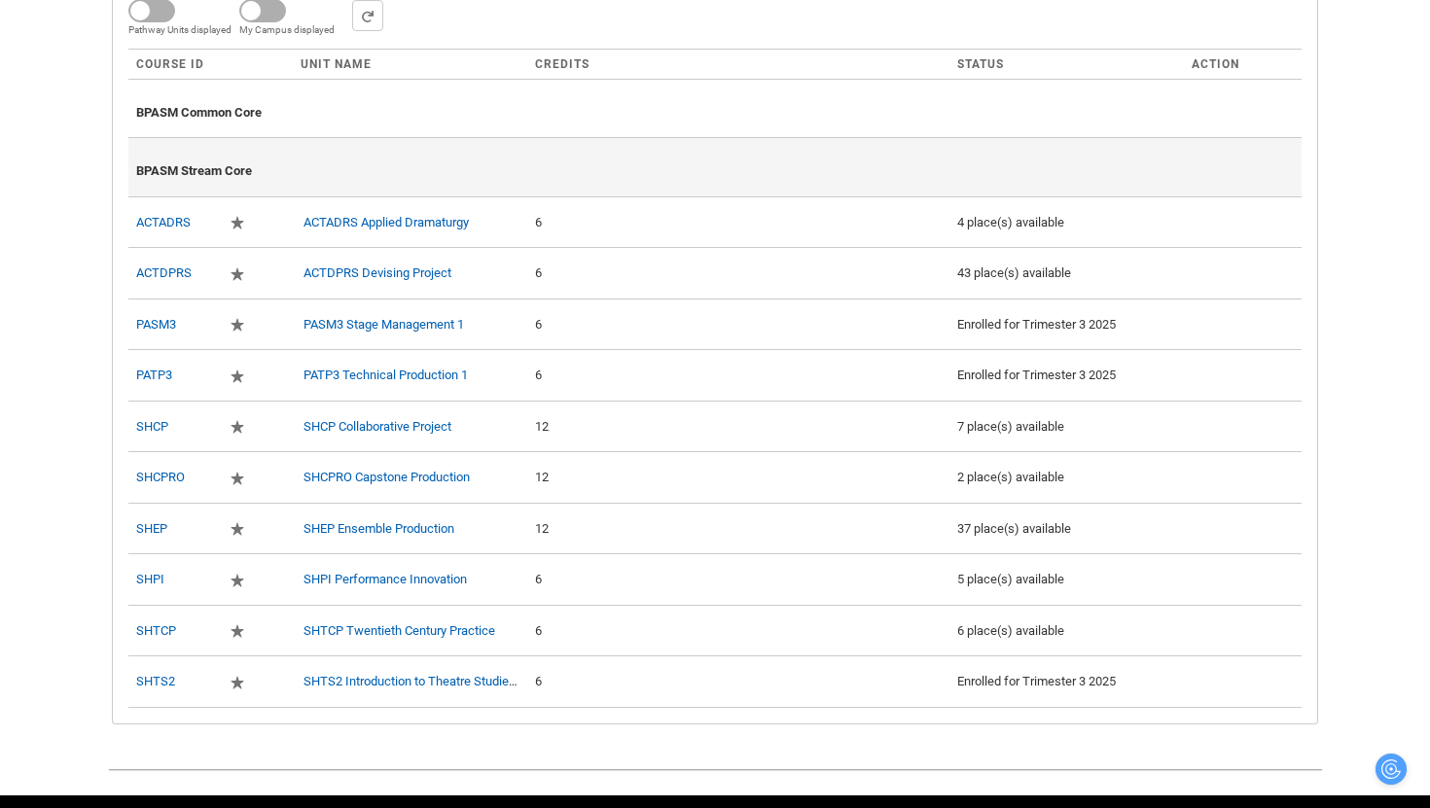
click at [895, 122] on div "BPASM Common Core" at bounding box center [714, 109] width 1157 height 43
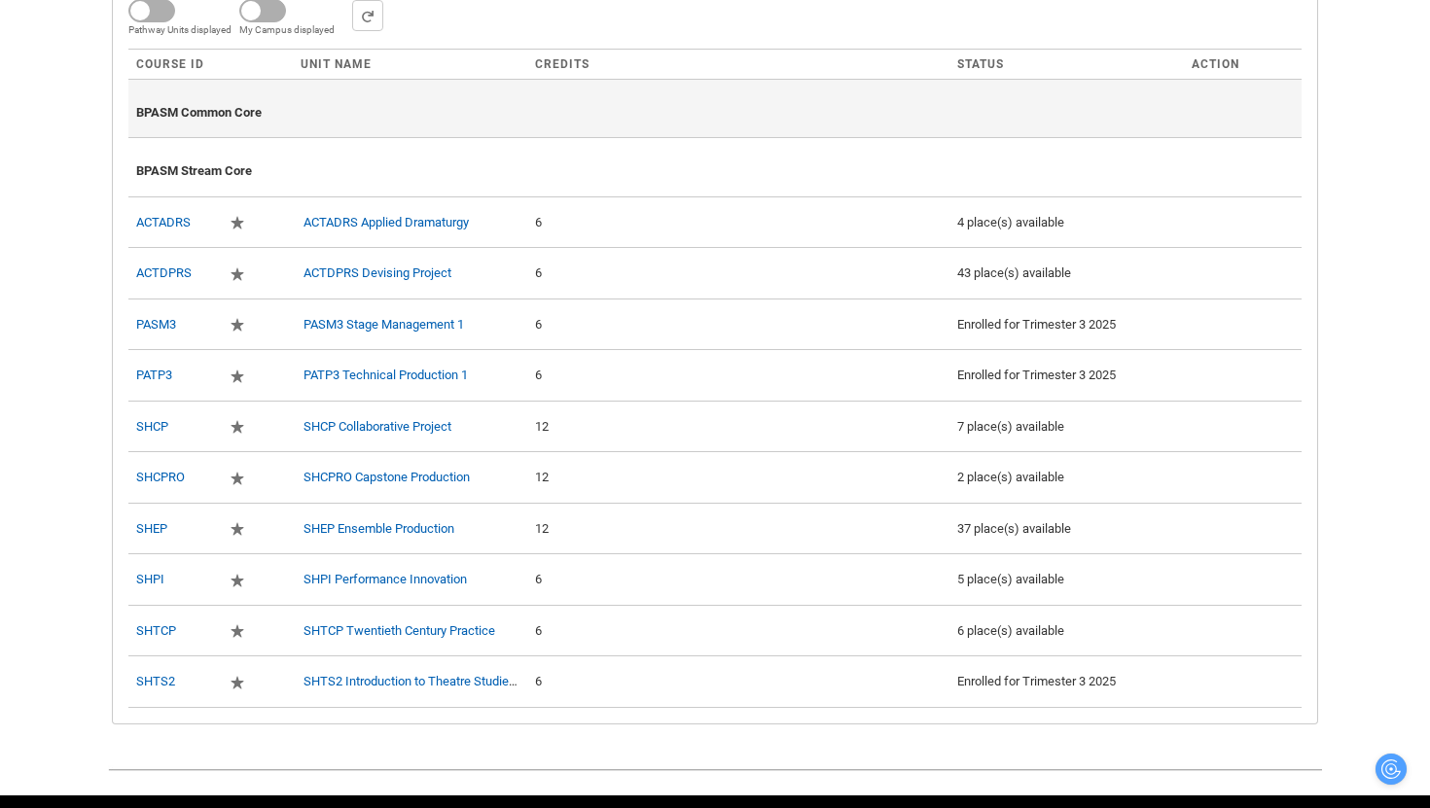
click at [733, 117] on div "BPASM Common Core" at bounding box center [714, 109] width 1157 height 43
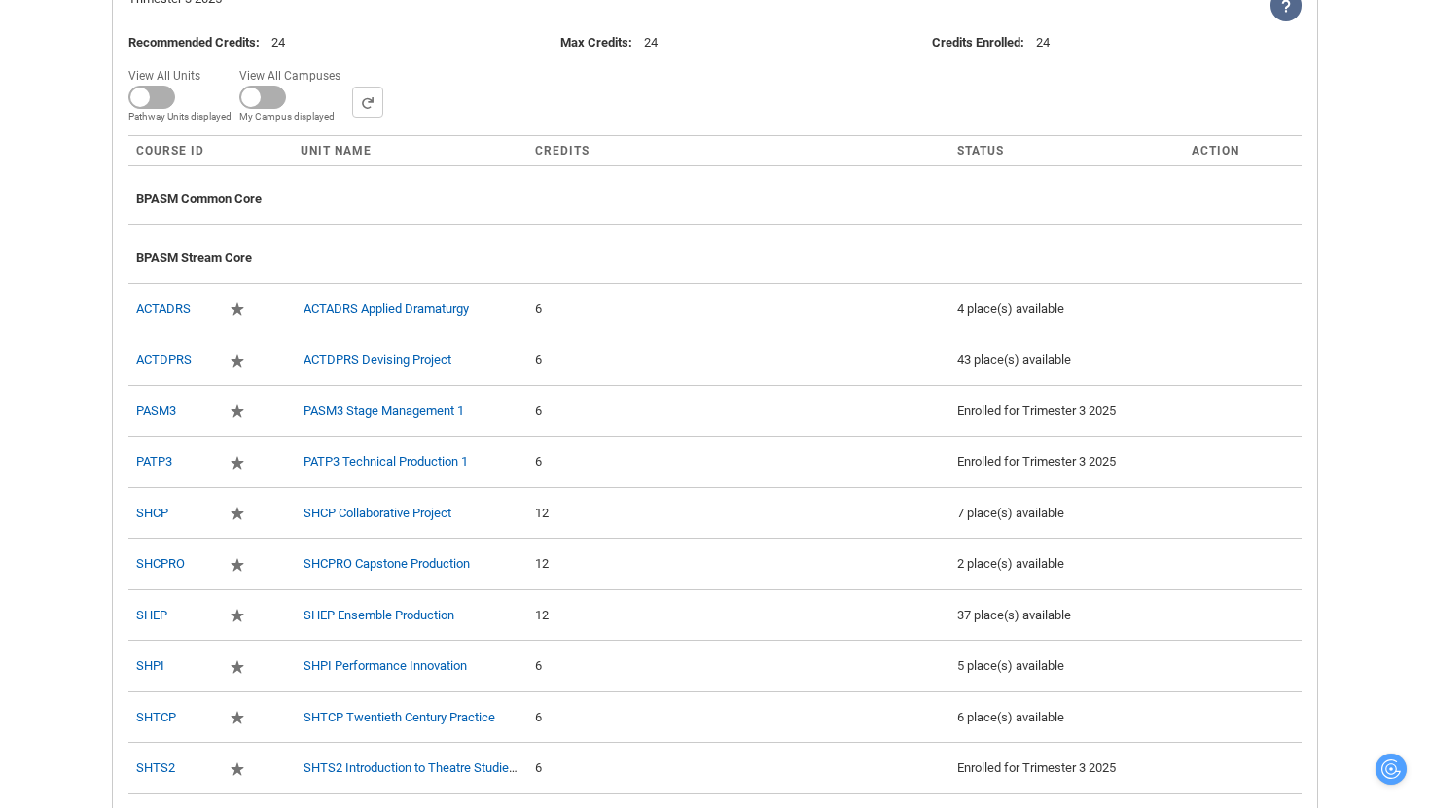
scroll to position [653, 0]
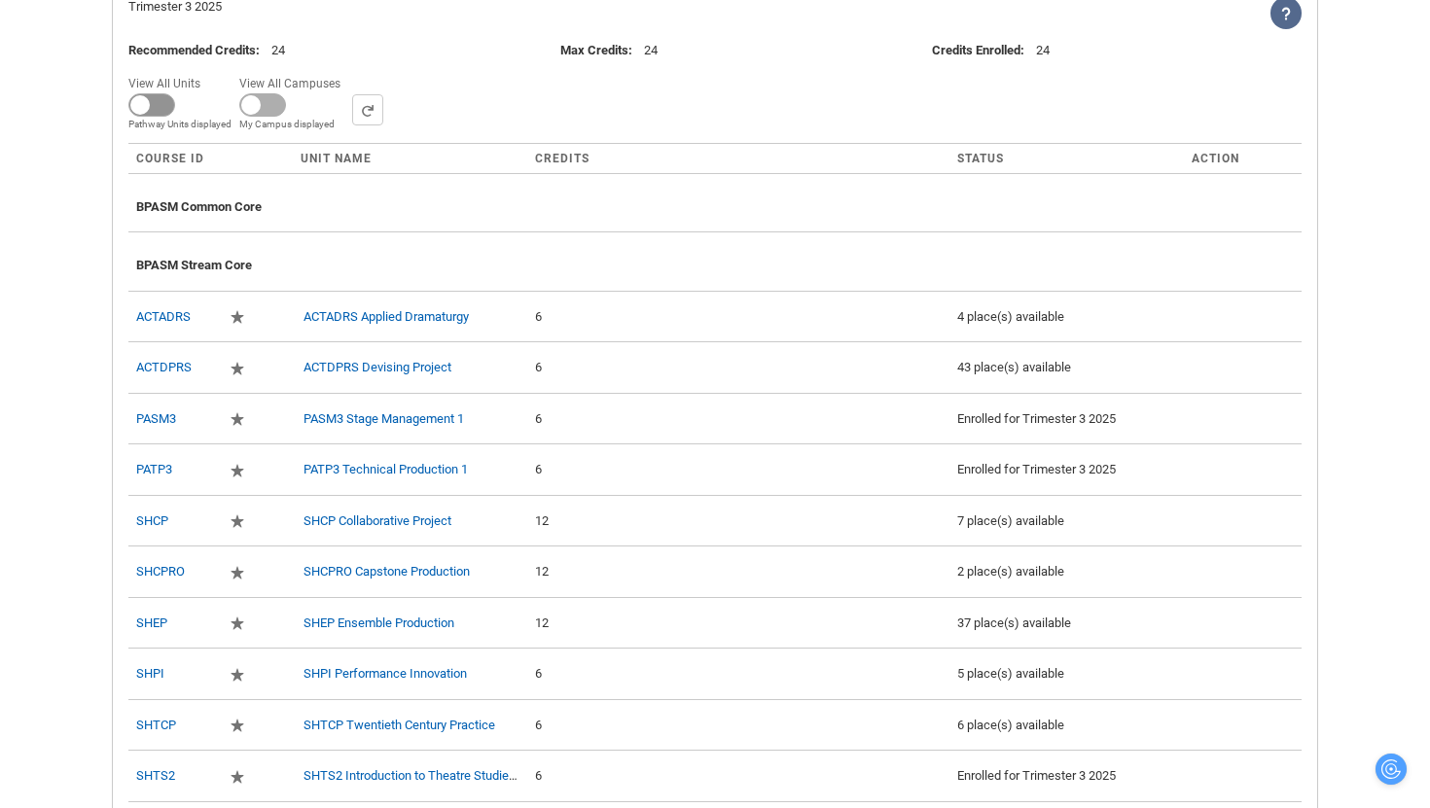
click at [153, 117] on span at bounding box center [151, 104] width 47 height 23
click at [207, 71] on input "View All Units All Units displayed Pathway Units displayed" at bounding box center [207, 70] width 1 height 1
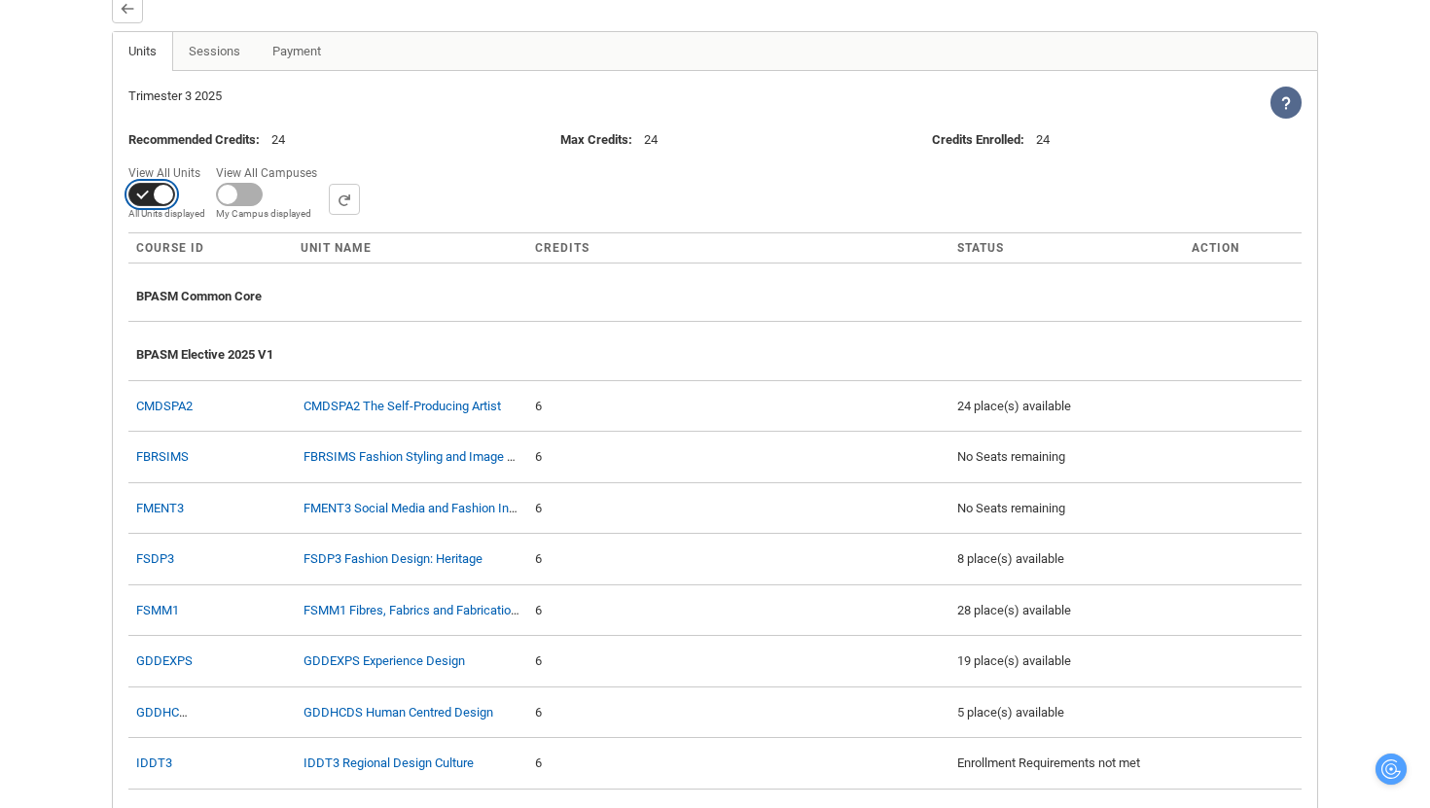
scroll to position [551, 0]
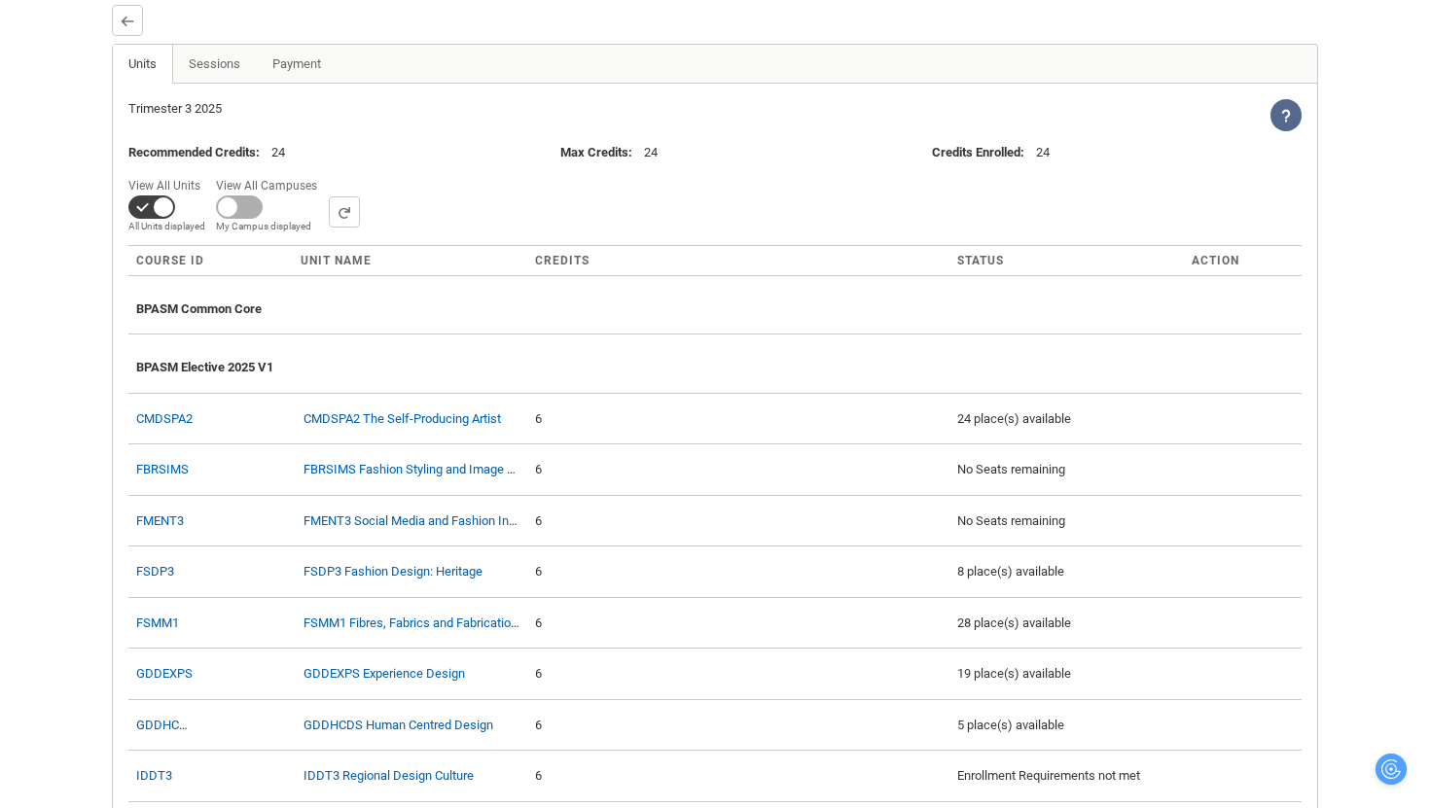
click at [49, 398] on div "Skip to Main Content Collarts Education Community Home New Enrolment Applicatio…" at bounding box center [715, 570] width 1430 height 2242
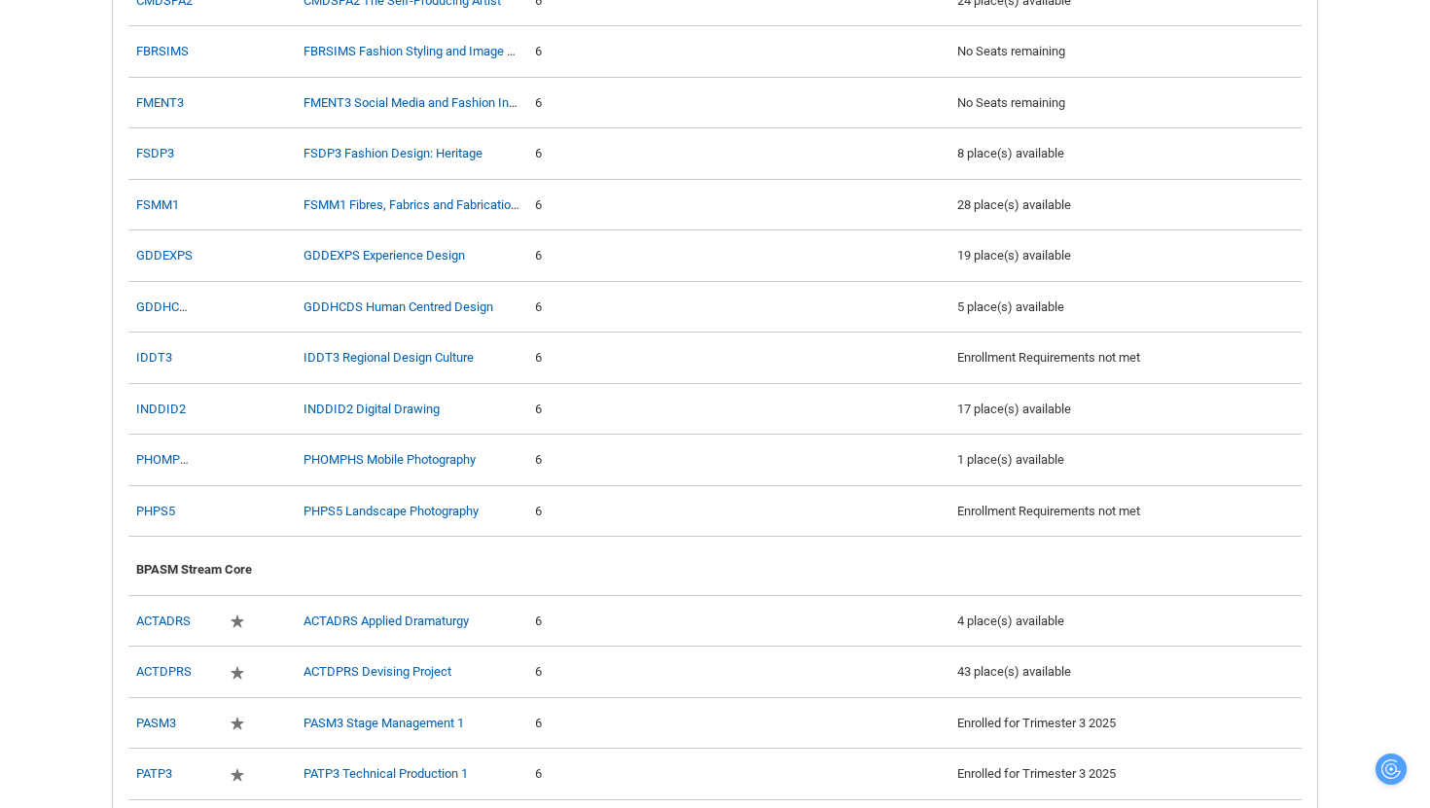
scroll to position [520, 0]
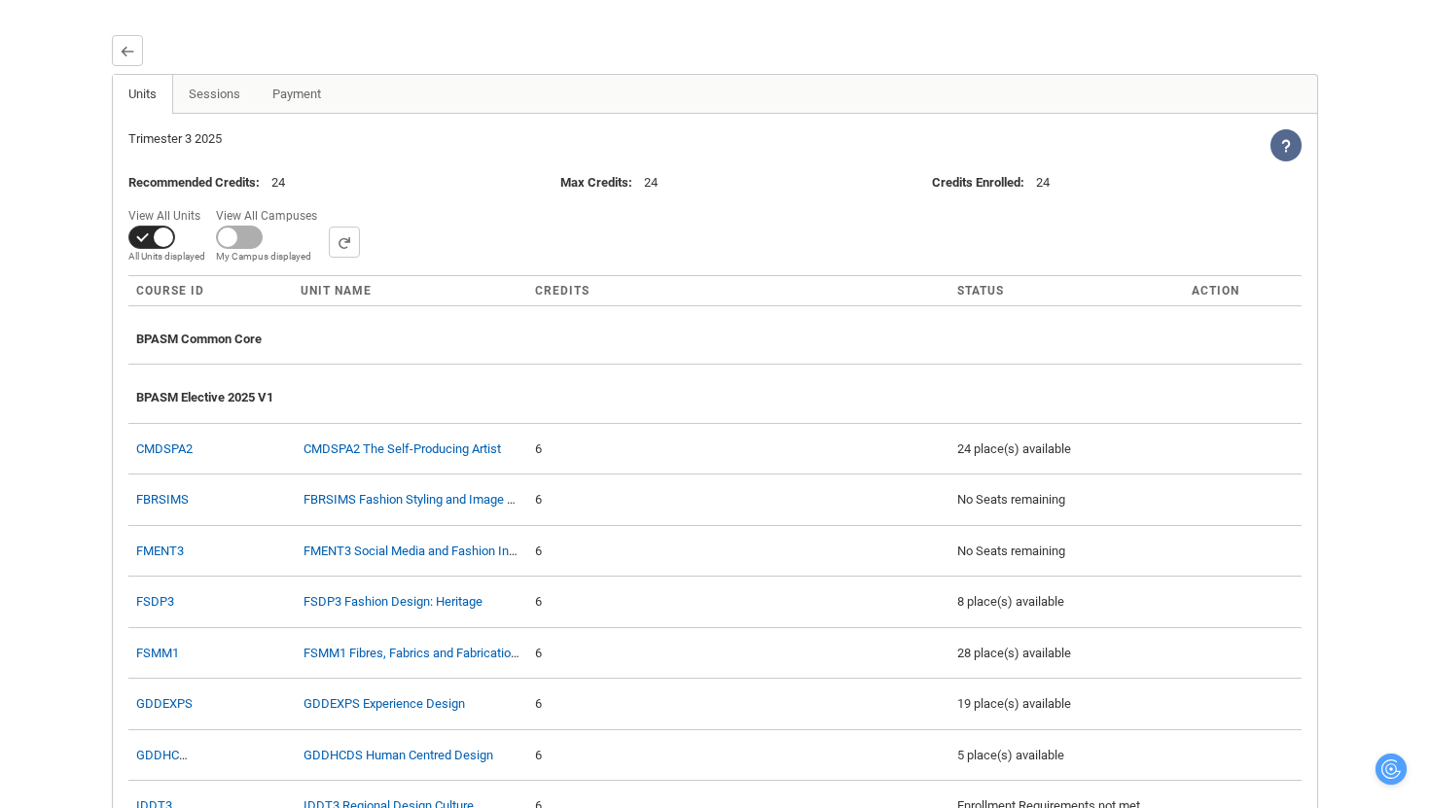
click at [159, 249] on span at bounding box center [151, 237] width 47 height 23
click at [207, 203] on input "View All Units All Units displayed Pathway Units displayed" at bounding box center [207, 202] width 1 height 1
checkbox input "false"
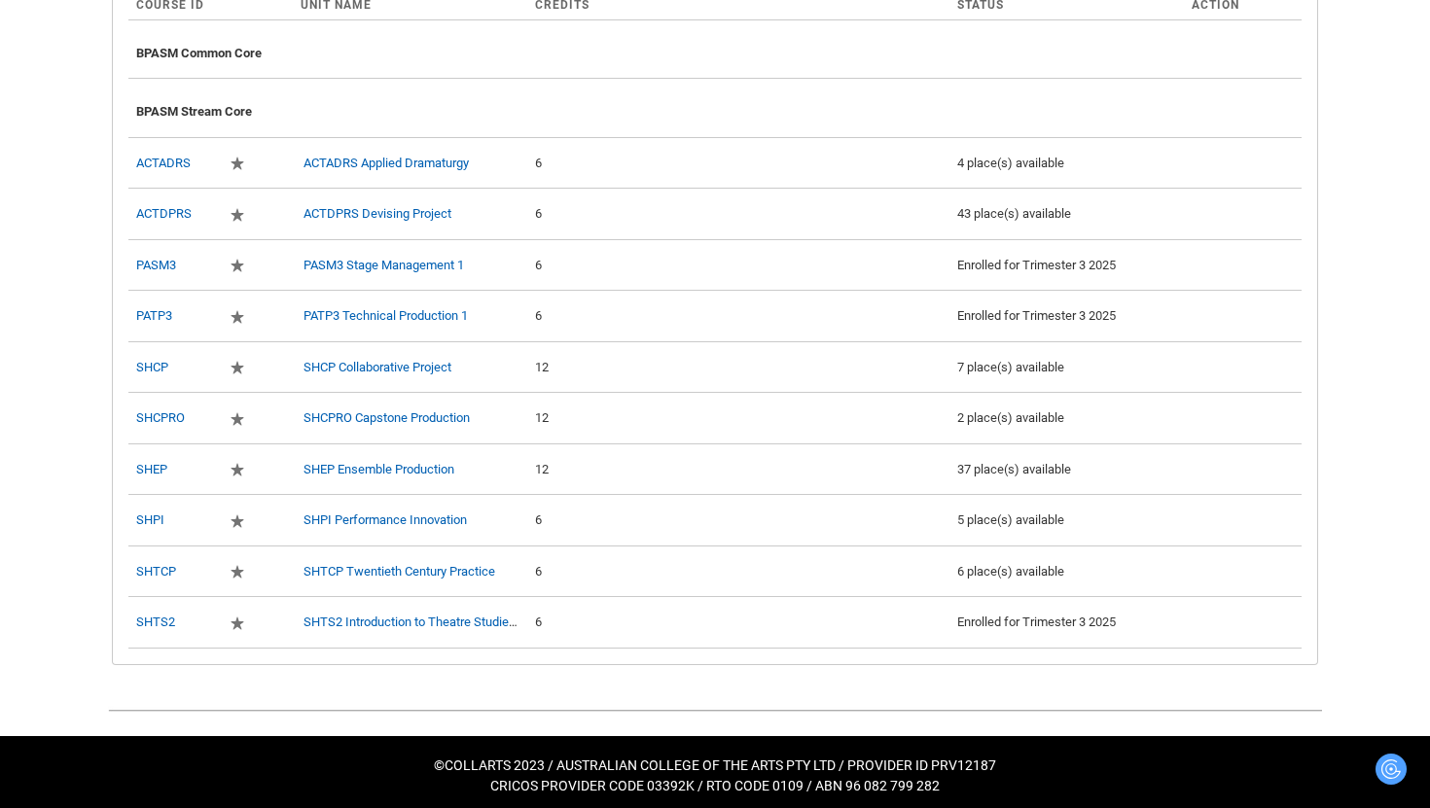
scroll to position [803, 0]
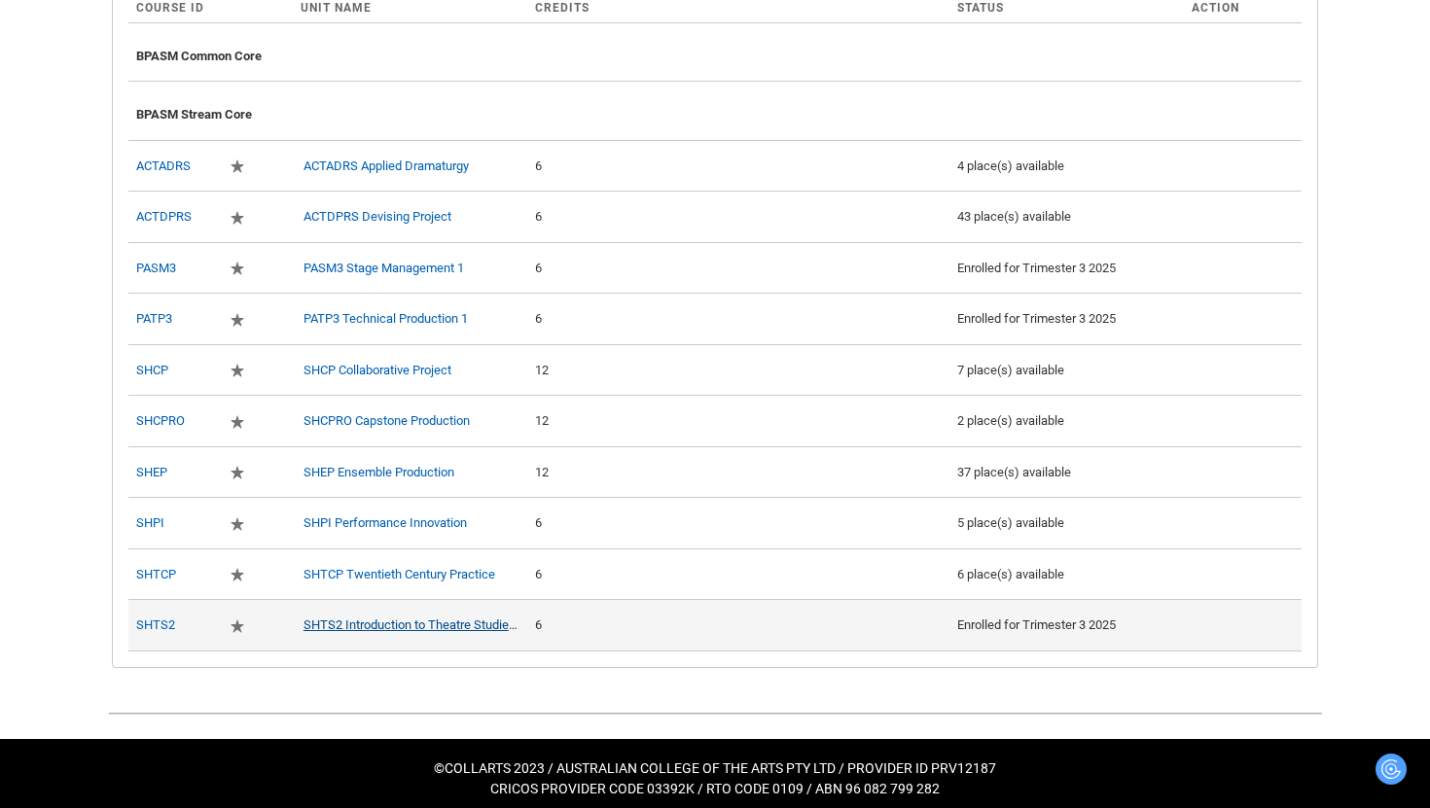
click at [393, 632] on link "SHTS2 Introduction to Theatre Studies 2" at bounding box center [414, 625] width 222 height 15
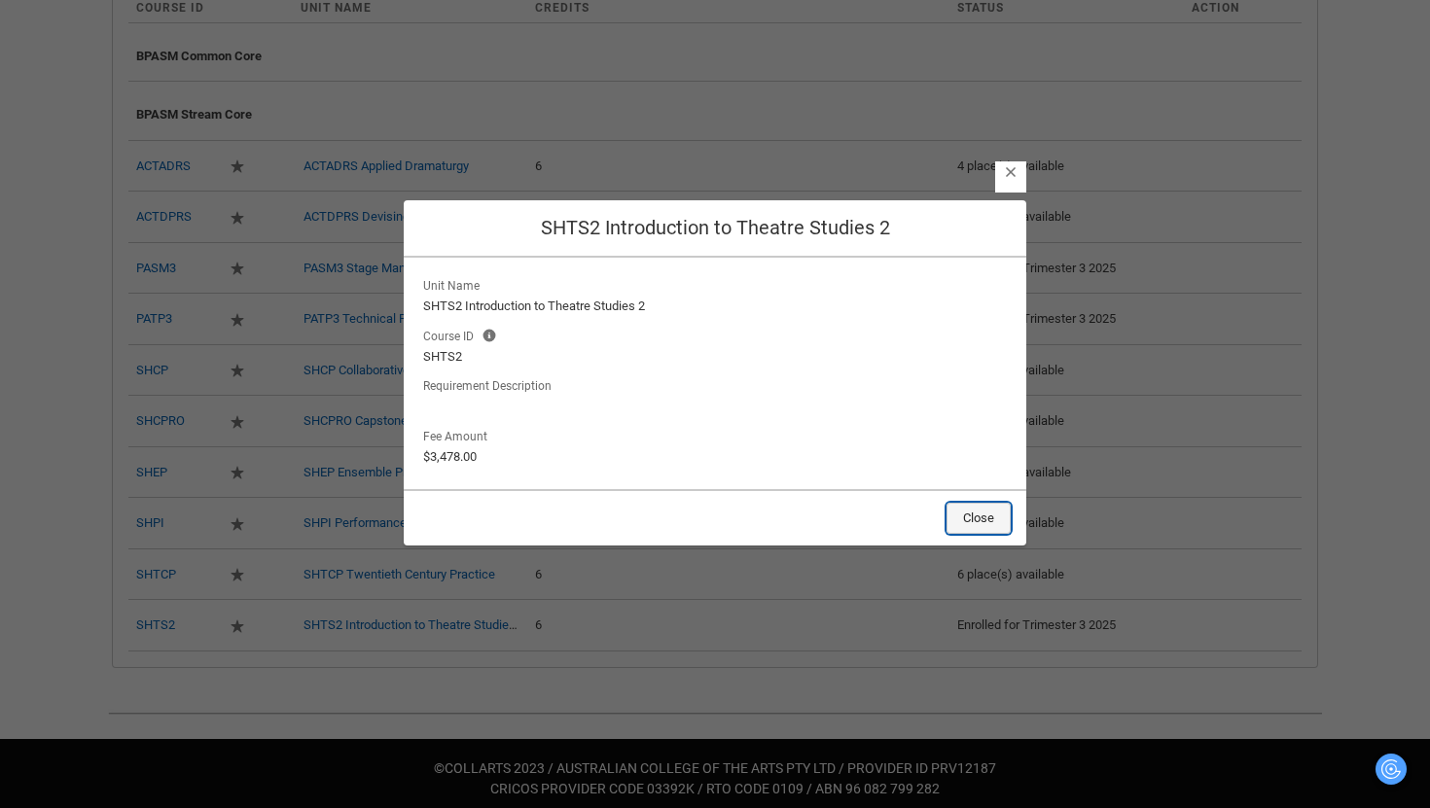
click at [983, 523] on button "Close" at bounding box center [978, 518] width 64 height 31
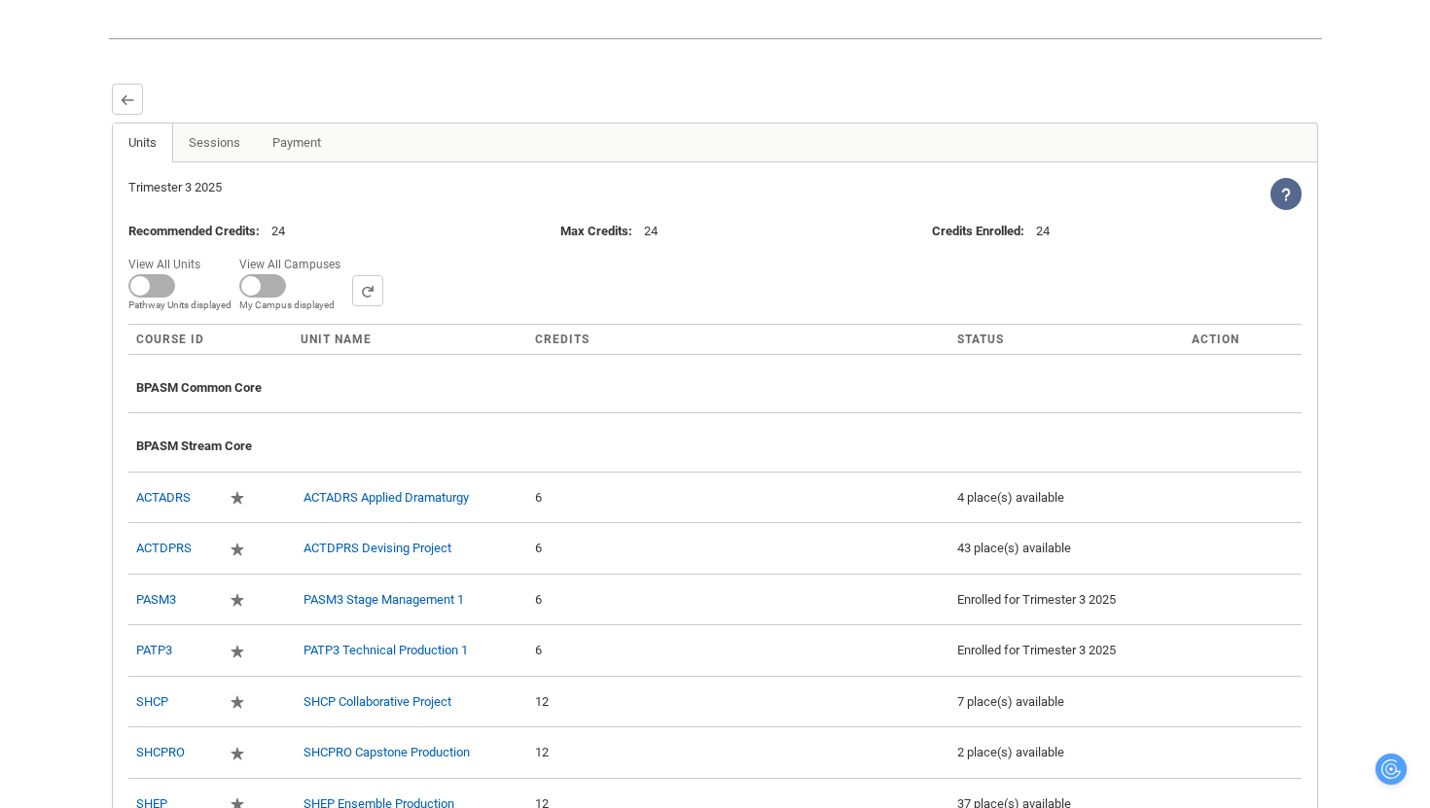
scroll to position [434, 0]
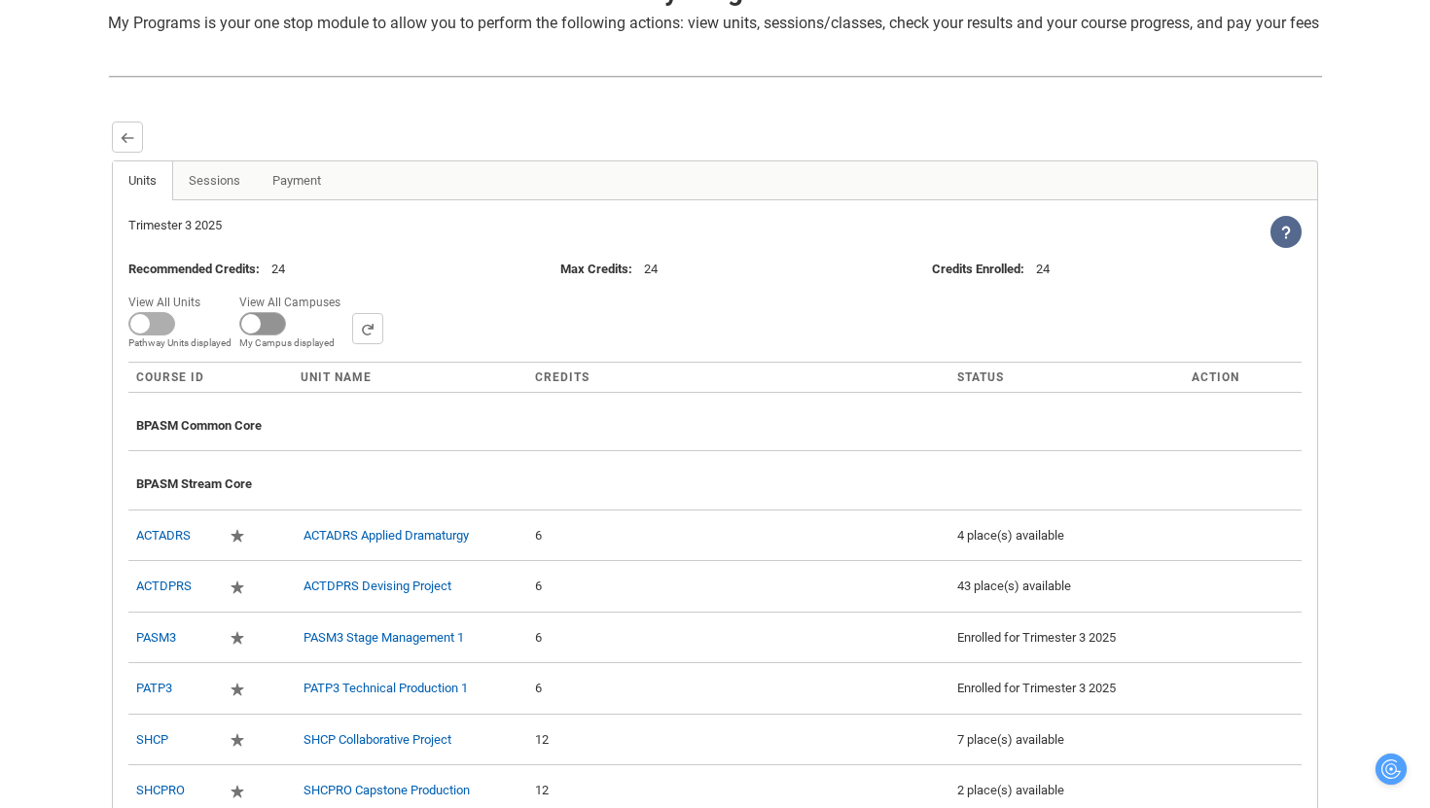
click at [279, 336] on span at bounding box center [262, 323] width 47 height 23
click at [347, 290] on input "View All Campuses Campus filter displayed My Campus displayed" at bounding box center [347, 289] width 1 height 1
checkbox input "true"
click at [531, 344] on select "All Campus: [GEOGRAPHIC_DATA]: Collarts Online Campus: [GEOGRAPHIC_DATA] Campus…" at bounding box center [500, 328] width 297 height 31
click at [463, 344] on select "All Campus: [GEOGRAPHIC_DATA]: Collarts Online Campus: [GEOGRAPHIC_DATA] Campus…" at bounding box center [500, 328] width 297 height 31
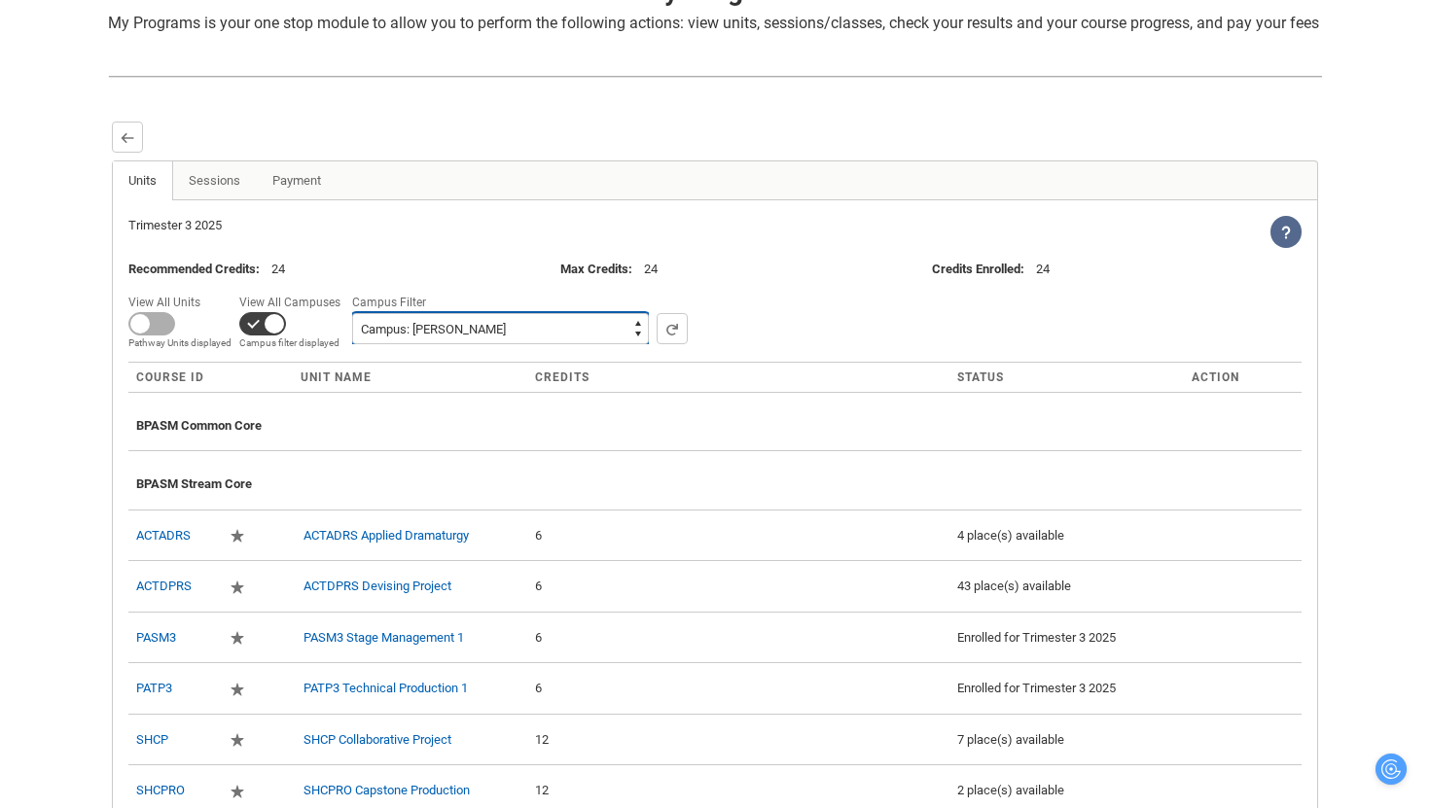
select select "001I7000002LobmIAC"
click at [352, 344] on select "All Campus: [GEOGRAPHIC_DATA]: Collarts Online Campus: [GEOGRAPHIC_DATA] Campus…" at bounding box center [500, 328] width 297 height 31
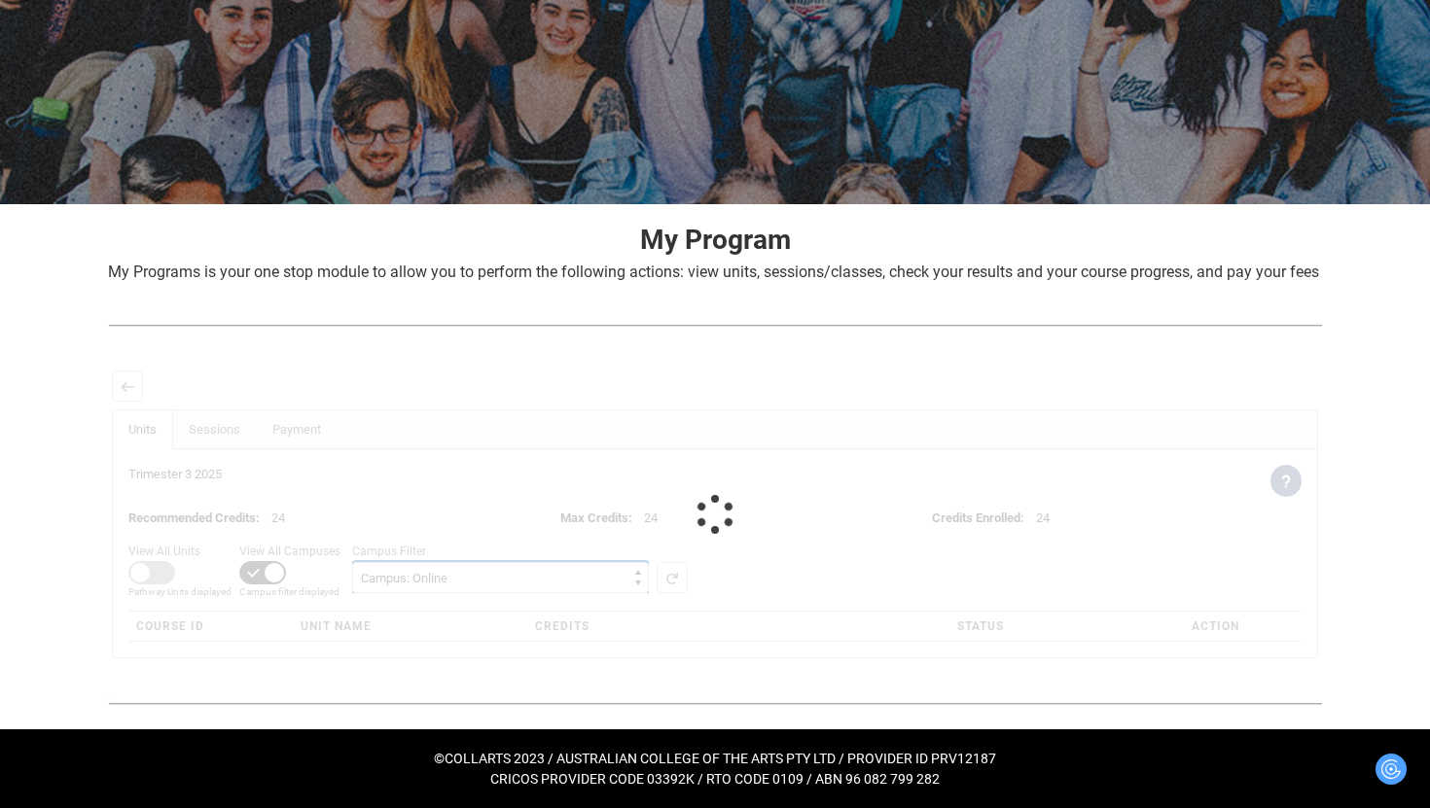
scroll to position [326, 0]
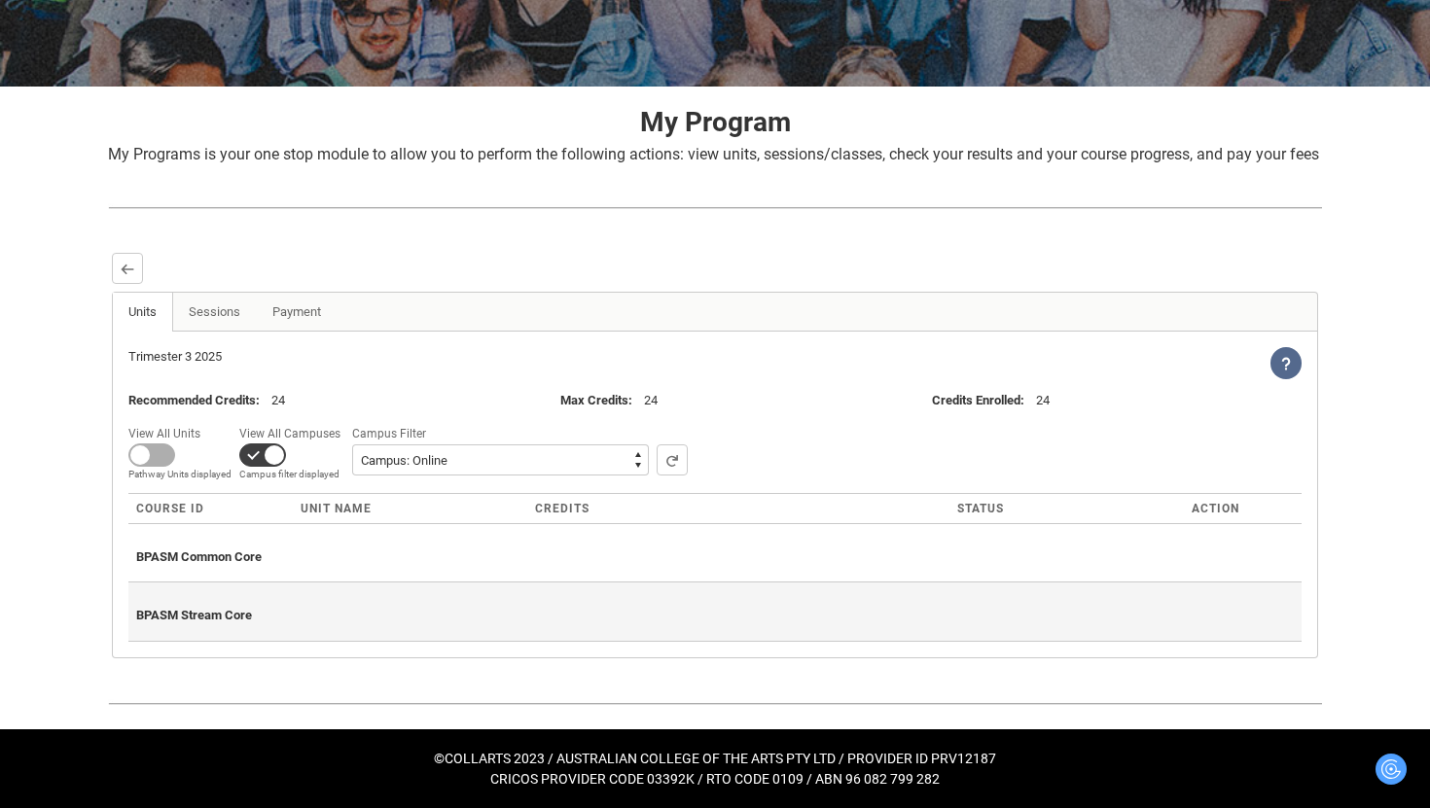
click at [240, 614] on span "BPASM Stream Core" at bounding box center [194, 615] width 116 height 15
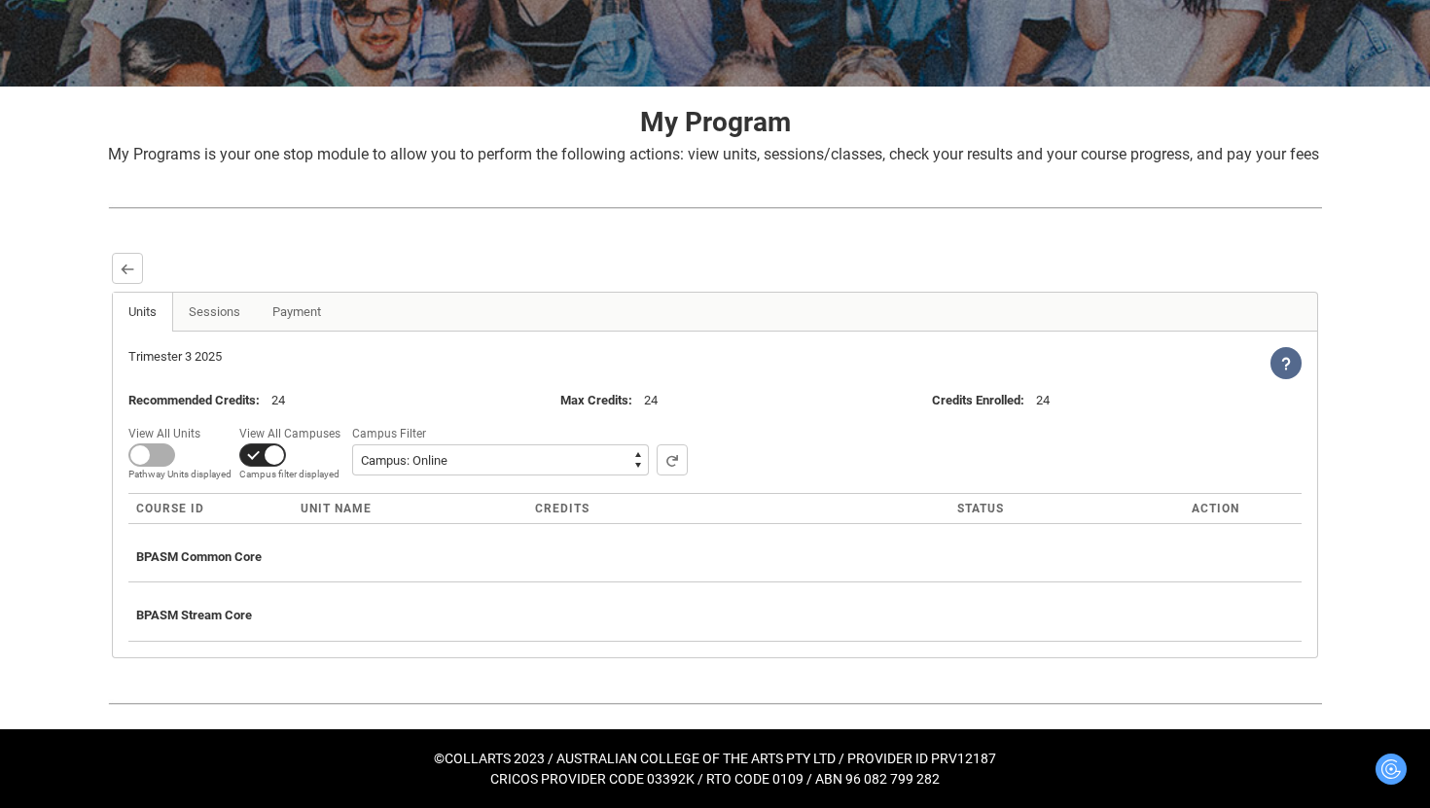
click at [261, 454] on span at bounding box center [262, 455] width 47 height 23
click at [347, 421] on input "View All Campuses Campus filter displayed My Campus displayed" at bounding box center [347, 420] width 1 height 1
checkbox input "false"
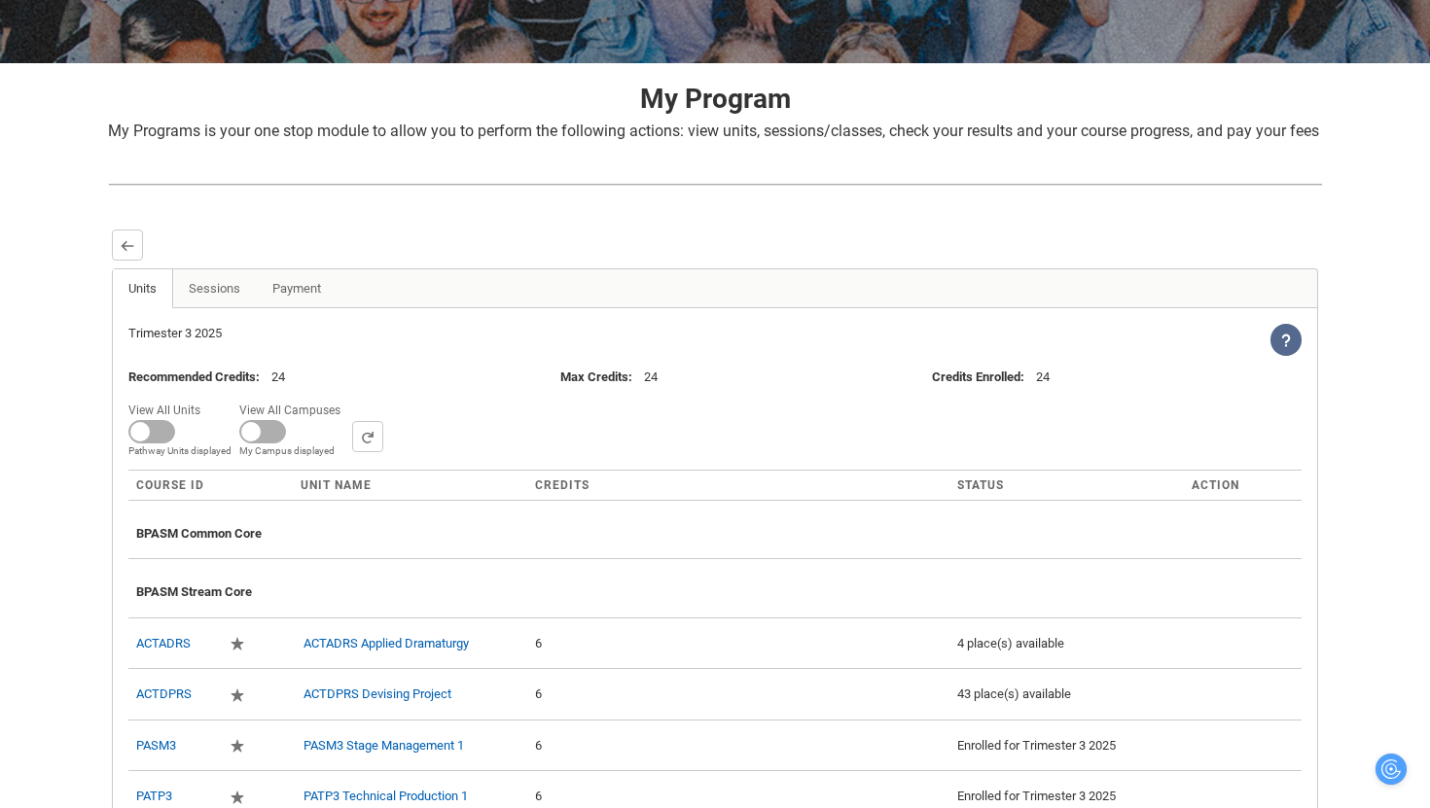
click at [489, 399] on div "Recommended Credits : 24 Max Credits : 24 Credits Enrolled : 24" at bounding box center [715, 377] width 1196 height 43
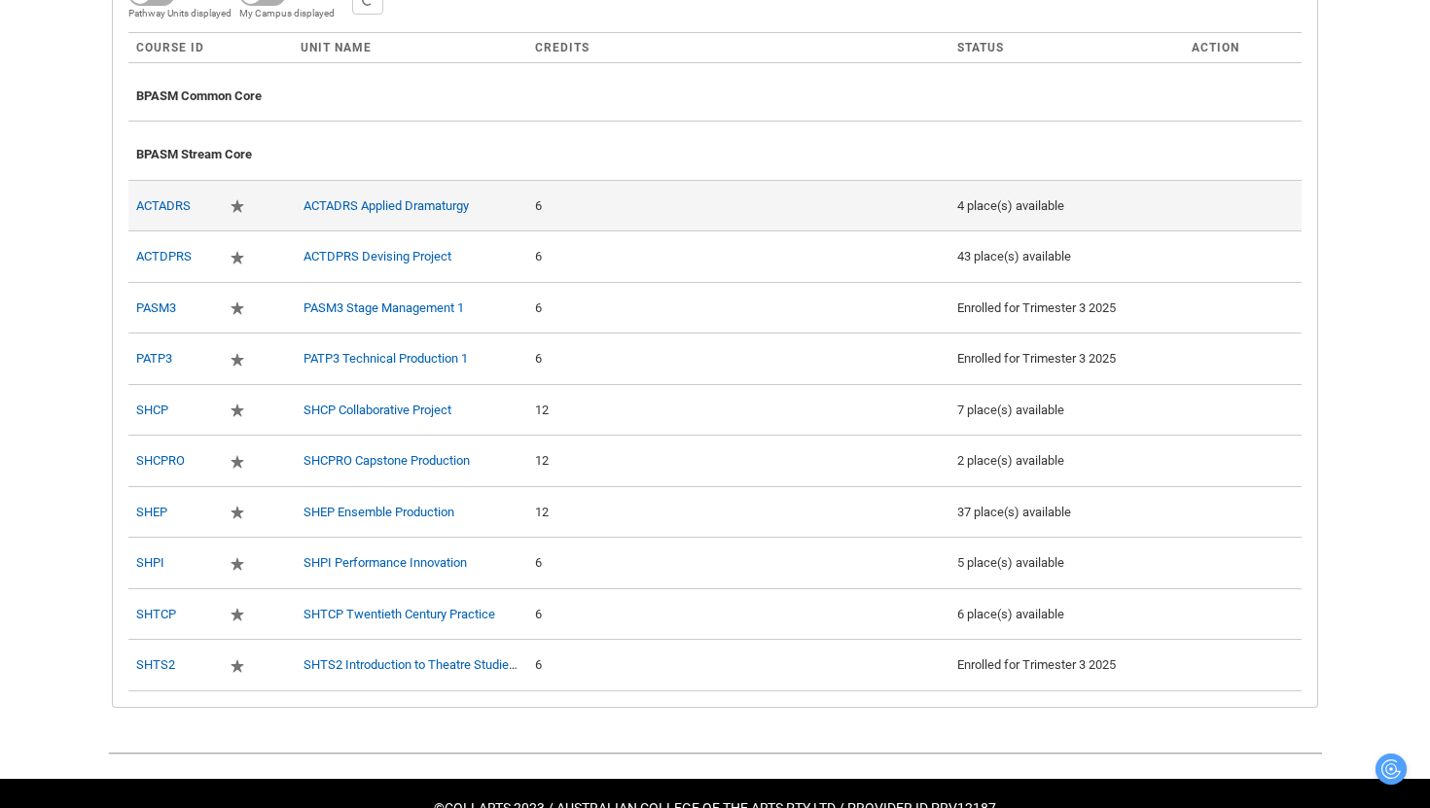
scroll to position [757, 0]
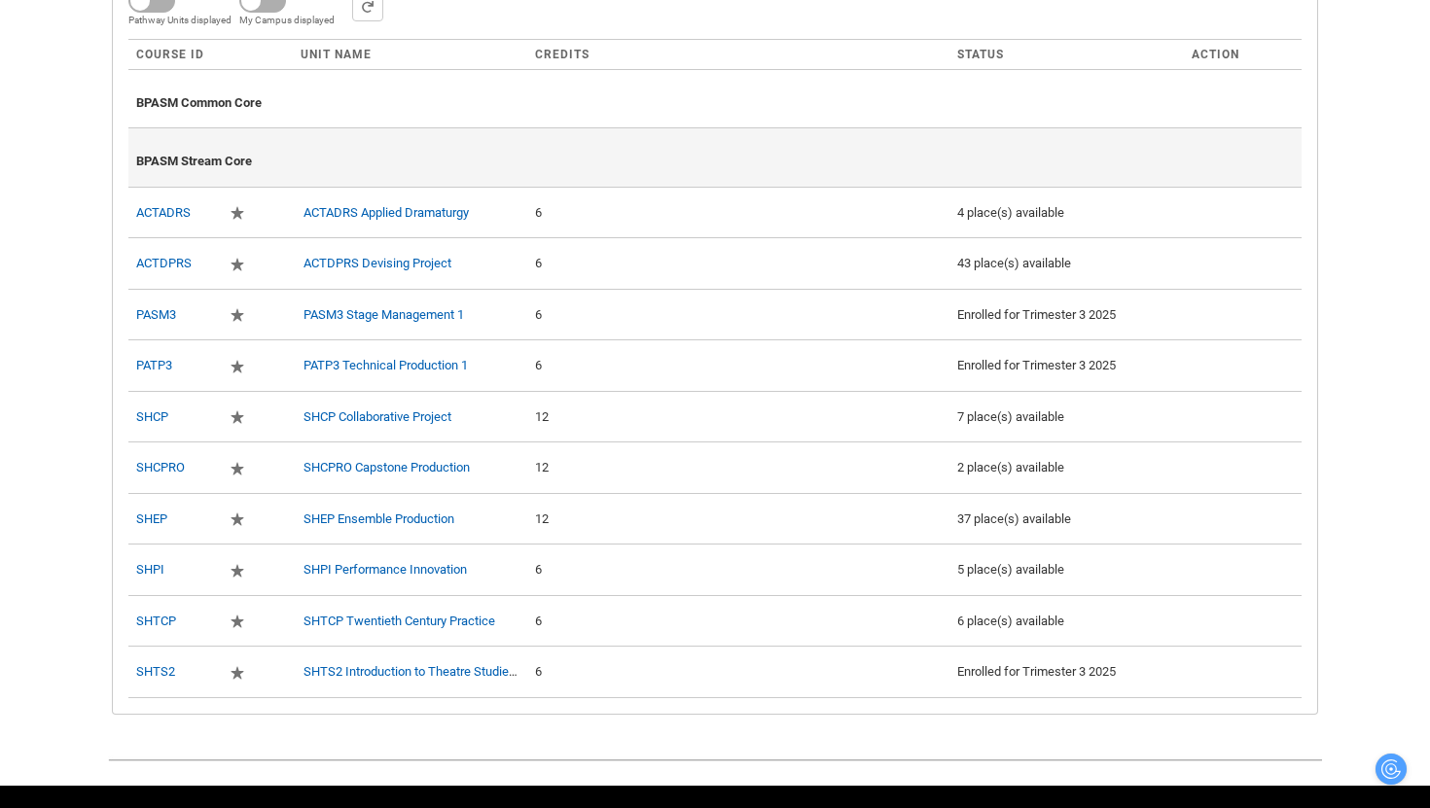
click at [721, 179] on div "BPASM Stream Core" at bounding box center [714, 157] width 1157 height 43
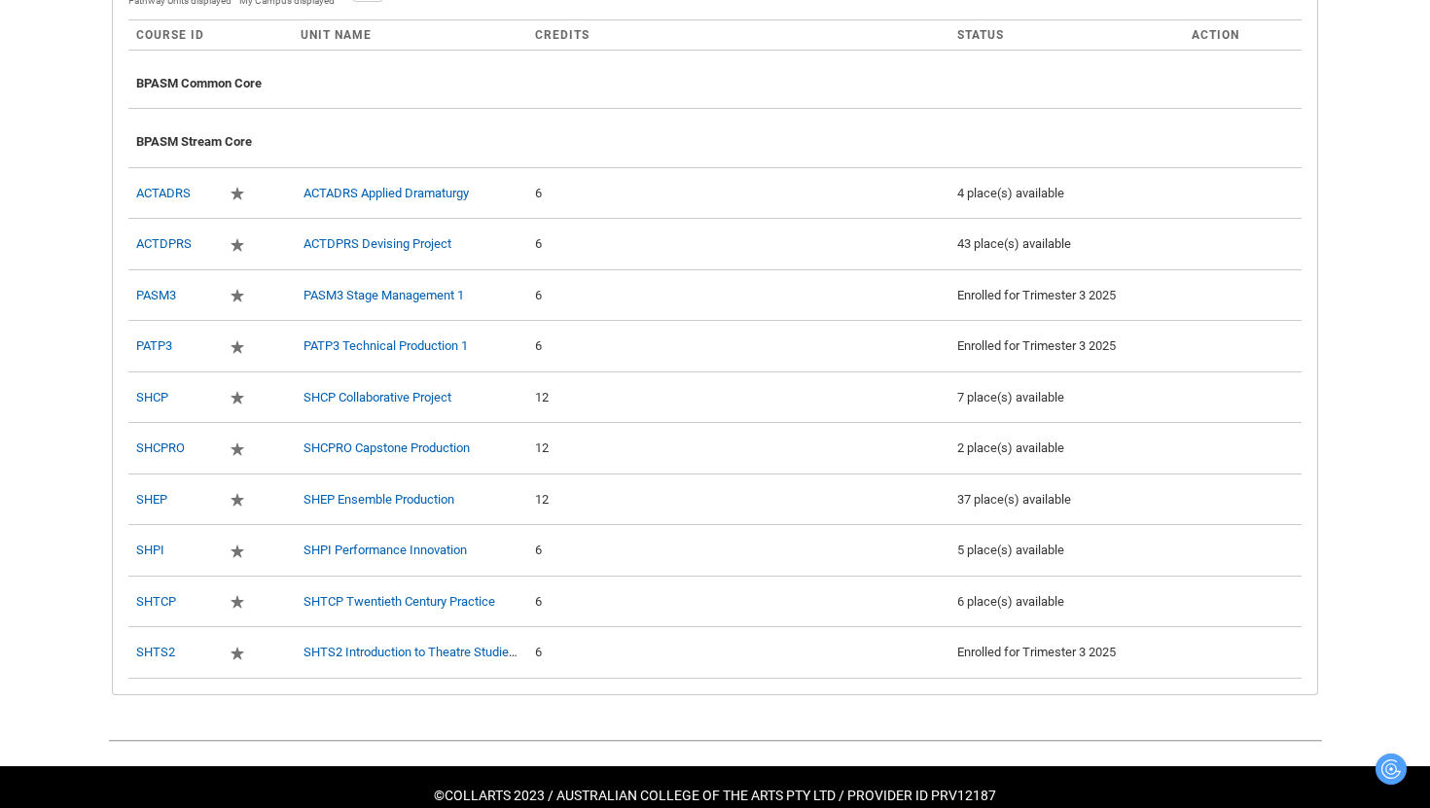
scroll to position [778, 0]
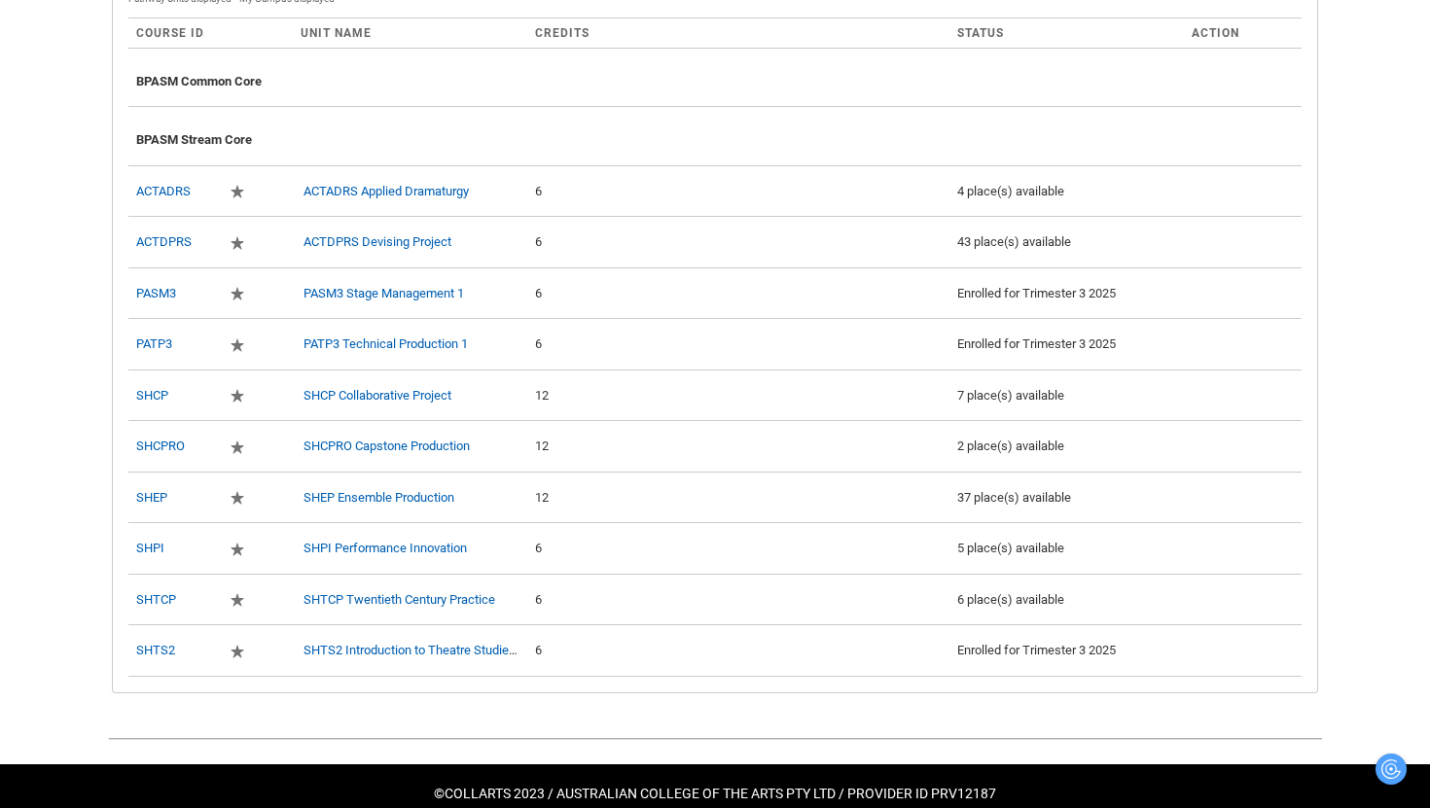
drag, startPoint x: 1429, startPoint y: 482, endPoint x: 1429, endPoint y: 445, distance: 37.0
click at [1429, 445] on div "Skip to Main Content Collarts Education Community Home New Enrolment Applicatio…" at bounding box center [715, 32] width 1430 height 1621
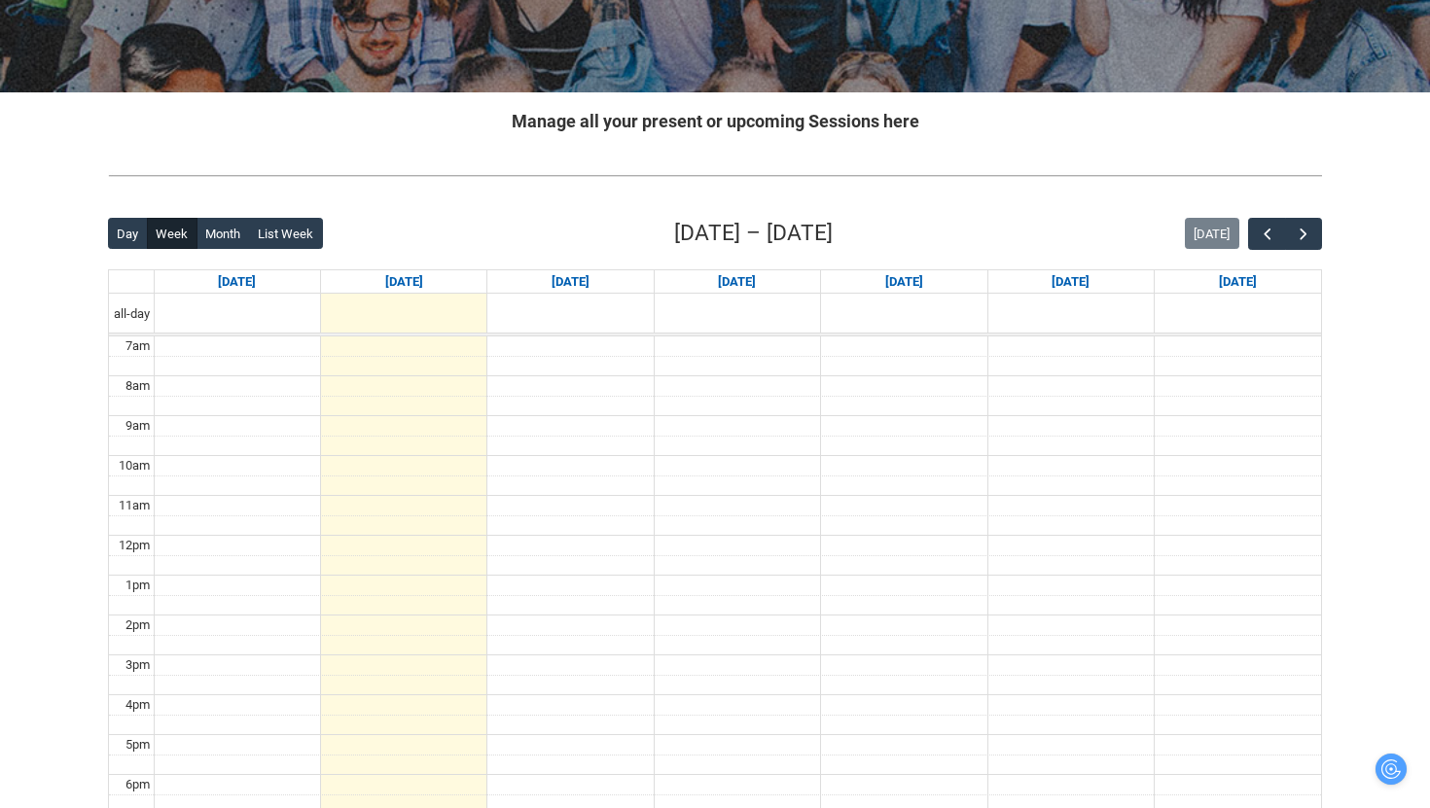
scroll to position [388, 0]
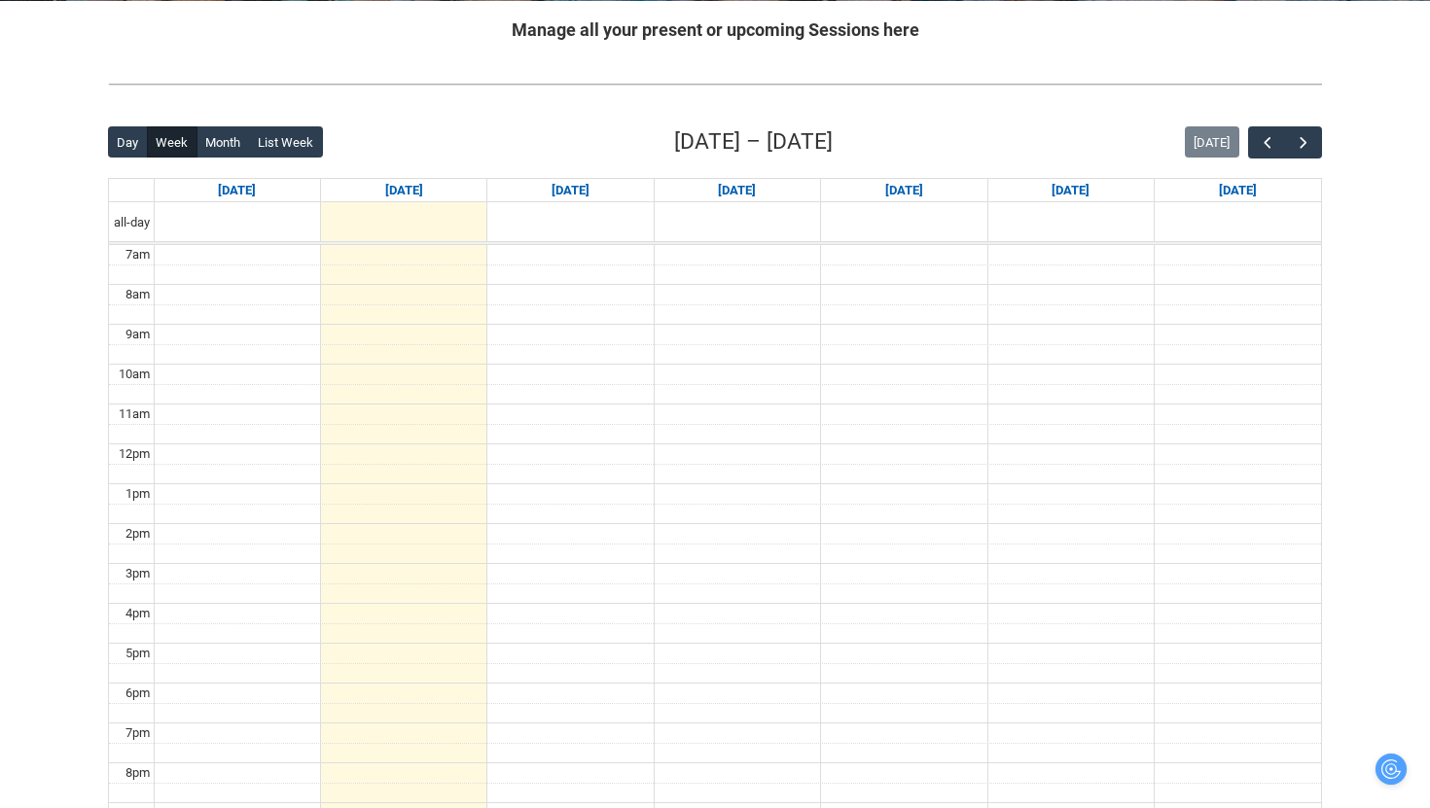
click at [1327, 140] on div "Back Loading... This page should update in a few seconds... Day Week Month List…" at bounding box center [714, 504] width 1245 height 789
click at [1301, 143] on span "button" at bounding box center [1303, 142] width 19 height 19
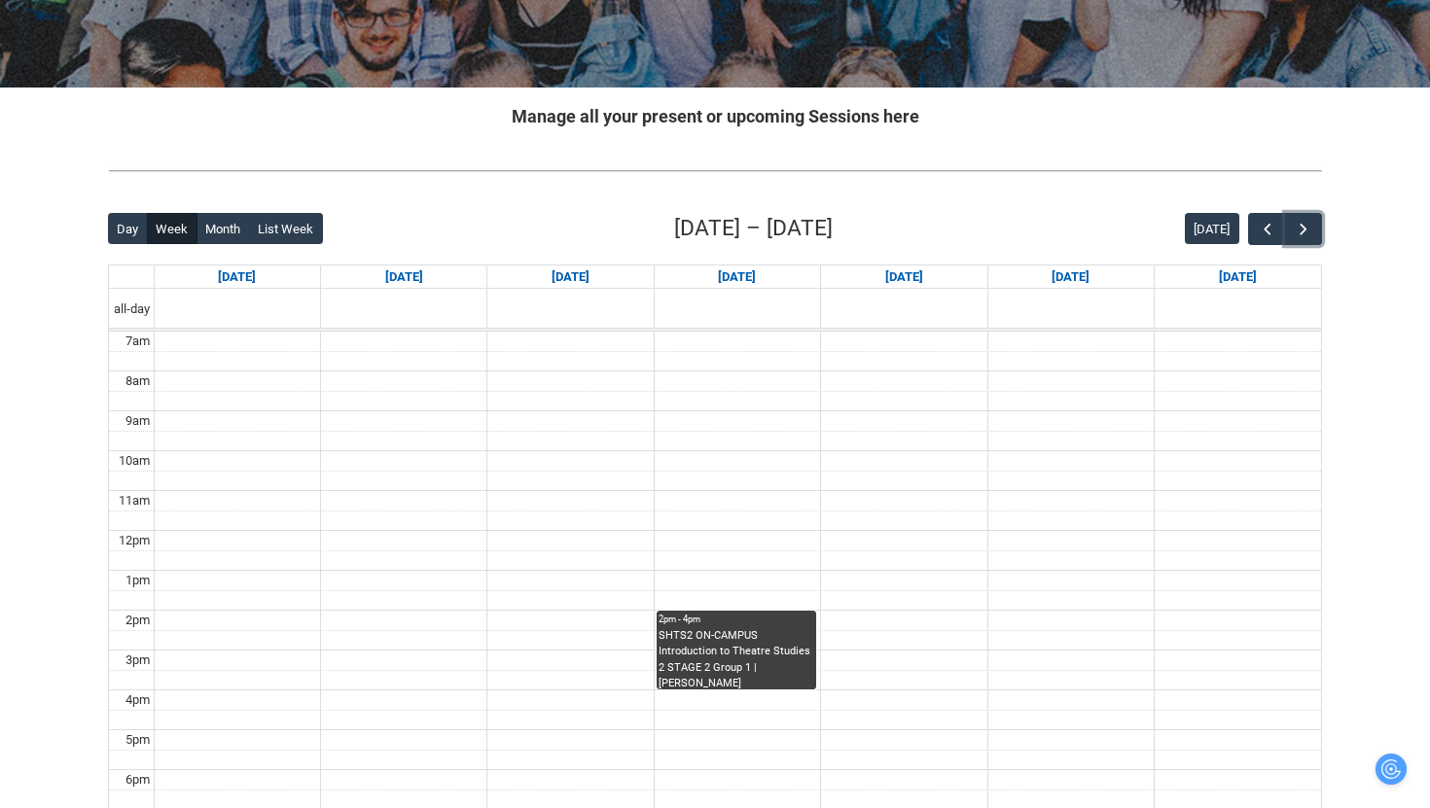
scroll to position [0, 0]
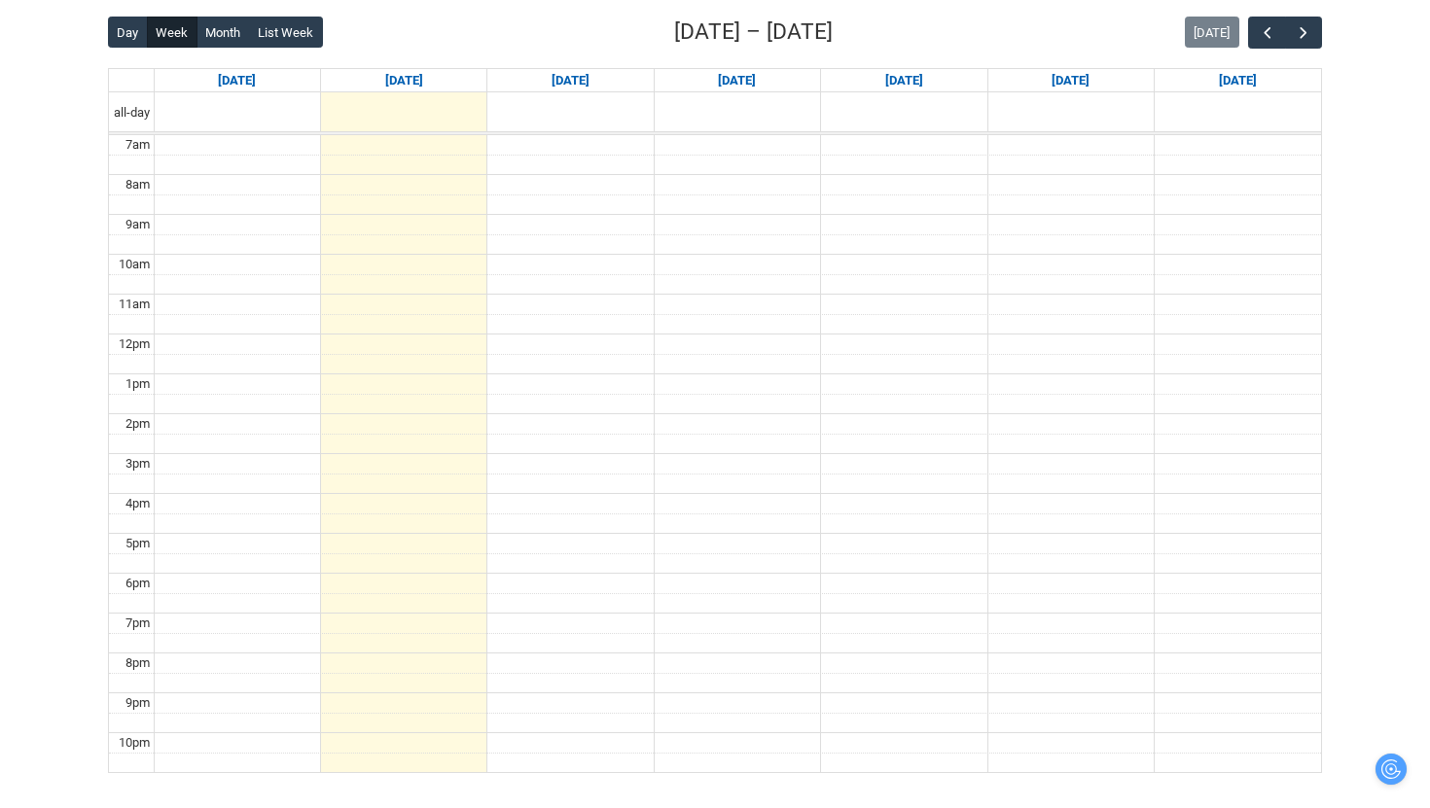
scroll to position [496, 0]
click at [1305, 33] on span "button" at bounding box center [1303, 34] width 19 height 19
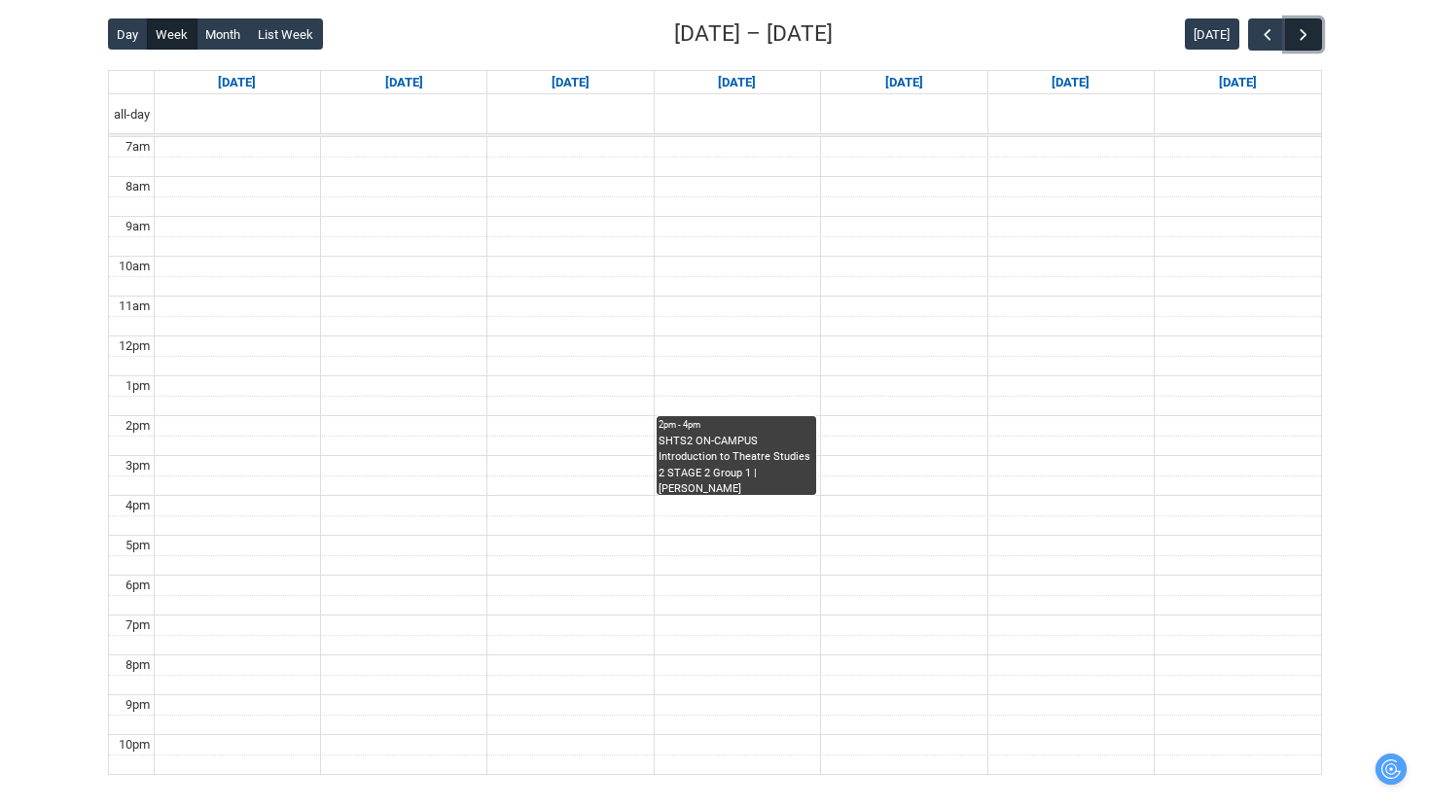
click at [1306, 34] on span "button" at bounding box center [1303, 34] width 19 height 19
click at [1305, 34] on span "button" at bounding box center [1303, 34] width 19 height 19
click at [1274, 37] on span "button" at bounding box center [1267, 34] width 19 height 19
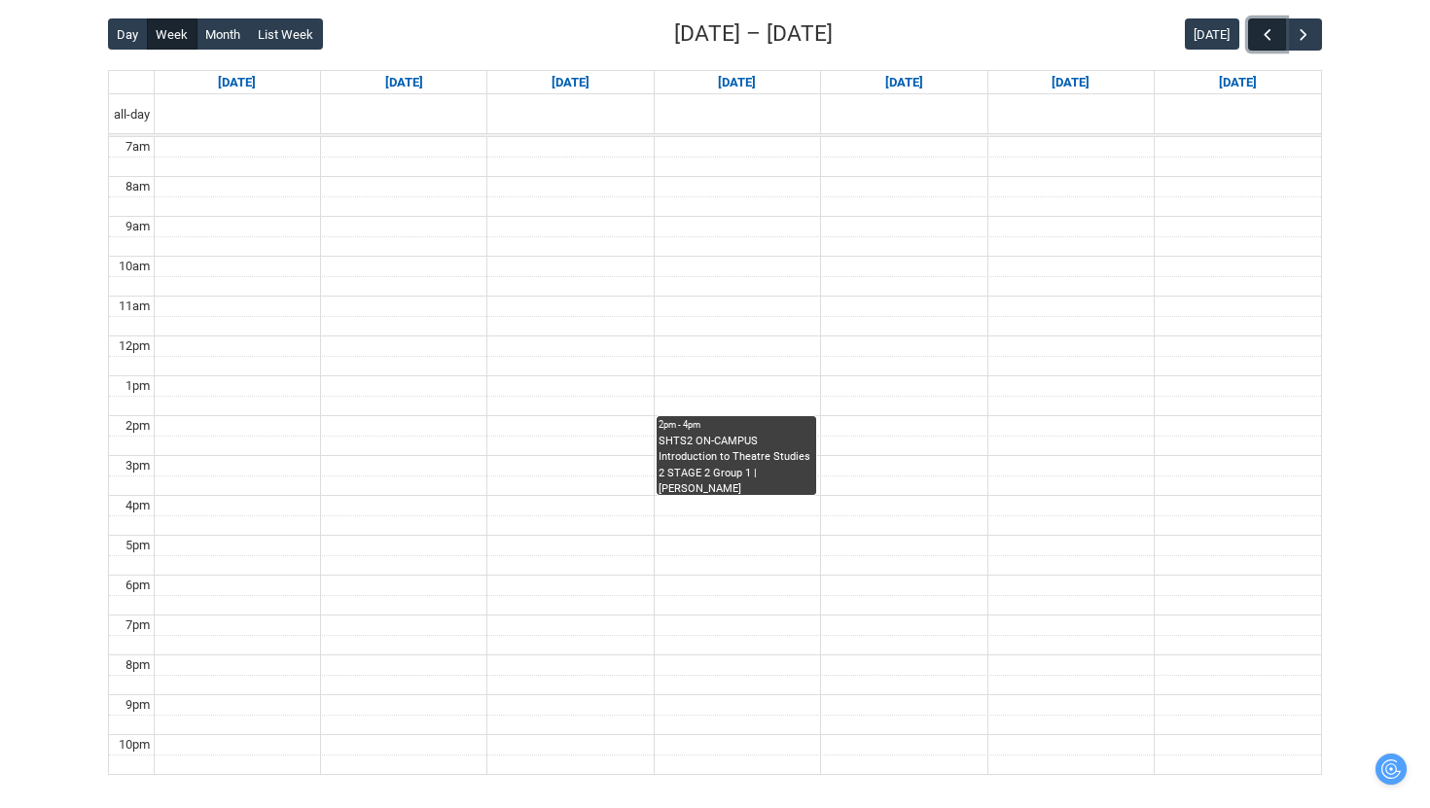
click at [1274, 37] on span "button" at bounding box center [1267, 34] width 19 height 19
